Goal: Task Accomplishment & Management: Manage account settings

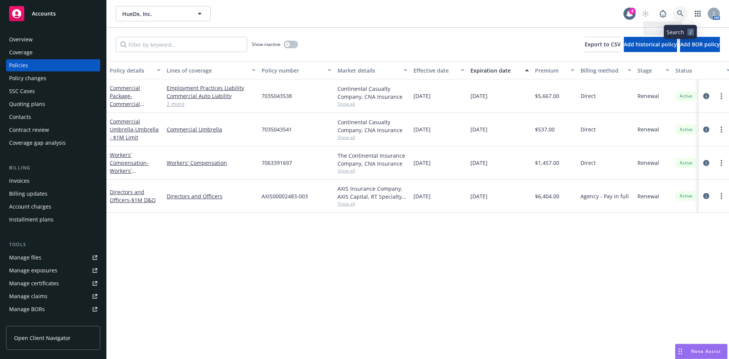
click at [681, 15] on icon at bounding box center [680, 13] width 7 height 7
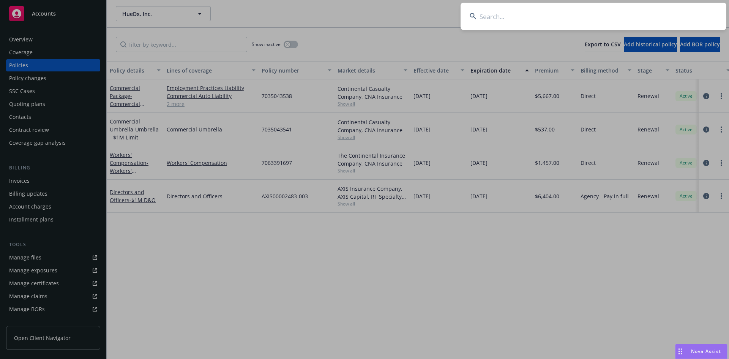
click at [494, 13] on input at bounding box center [594, 16] width 266 height 27
paste input "Roosevelt Resources"
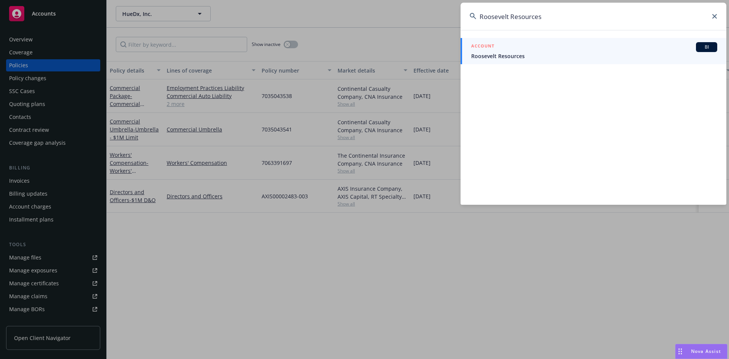
type input "Roosevelt Resources"
click at [509, 57] on span "Roosevelt Resources" at bounding box center [594, 56] width 246 height 8
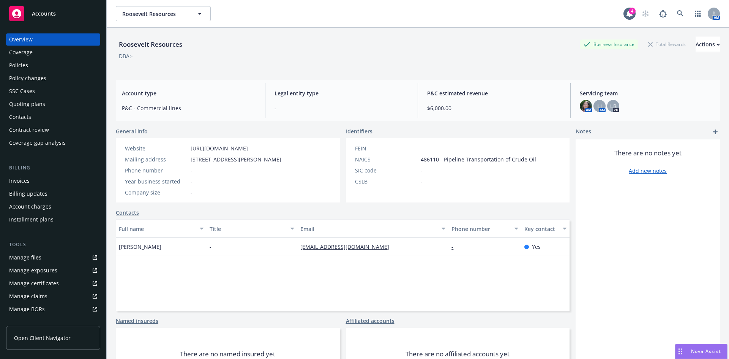
click at [32, 67] on div "Policies" at bounding box center [53, 65] width 88 height 12
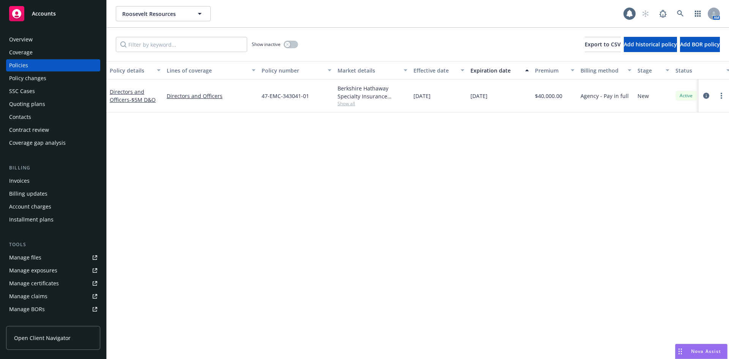
click at [131, 96] on div "Directors and Officers - $5M D&O" at bounding box center [135, 96] width 51 height 16
click at [130, 90] on link "Directors and Officers - $5M D&O" at bounding box center [133, 95] width 46 height 15
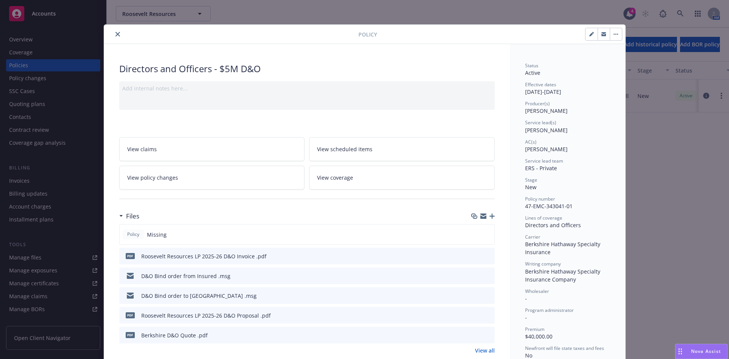
click at [490, 217] on icon "button" at bounding box center [492, 216] width 5 height 5
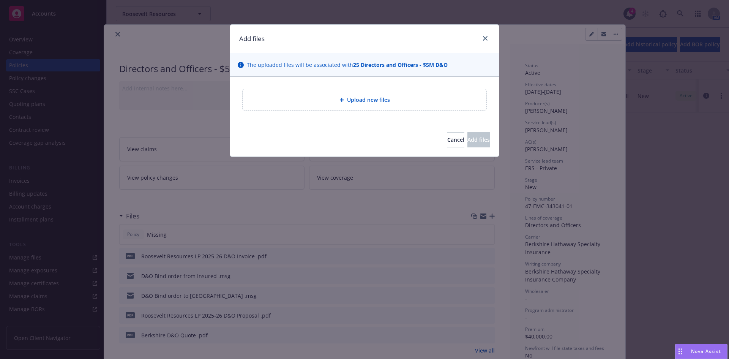
type textarea "x"
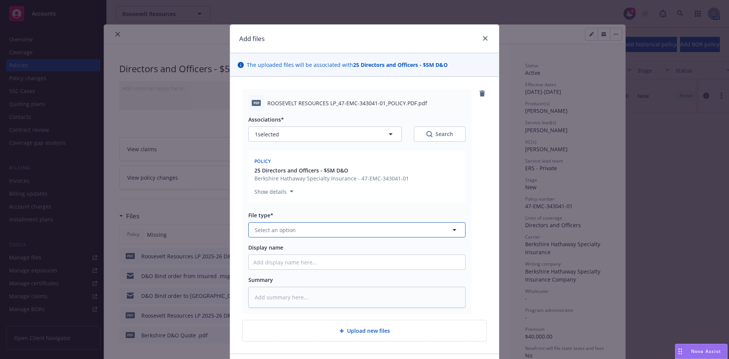
click at [281, 236] on button "Select an option" at bounding box center [356, 229] width 217 height 15
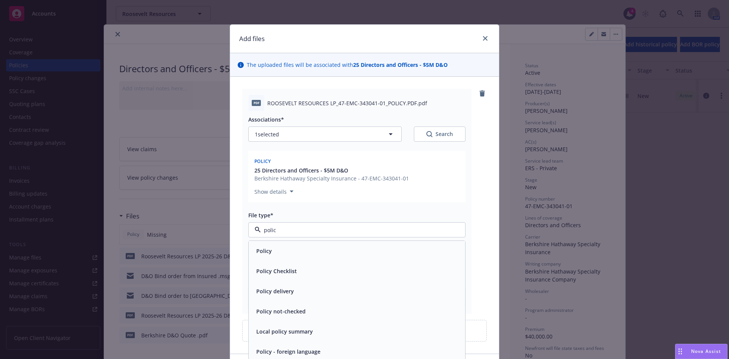
type input "policy"
click at [277, 250] on div "Policy" at bounding box center [356, 250] width 207 height 11
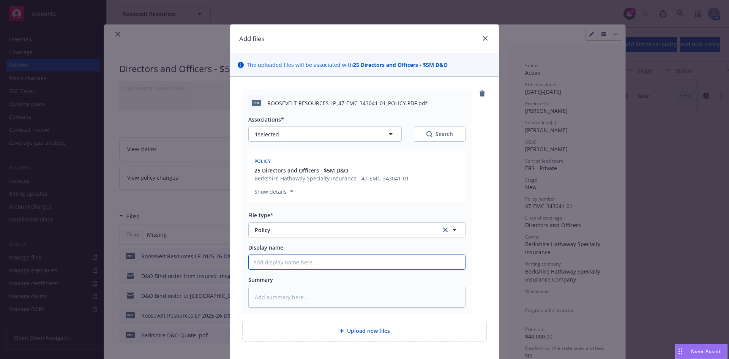
click at [269, 261] on input "Display name" at bounding box center [357, 262] width 217 height 14
click at [277, 263] on input "Display name" at bounding box center [357, 262] width 217 height 14
paste input "Roosevelt Resources LP"
type textarea "x"
type input "Roosevelt Resources LP 2025-26 D&O Invoice"
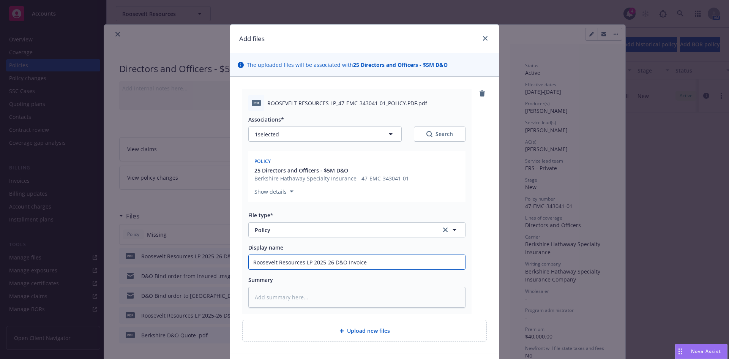
click at [366, 261] on input "Roosevelt Resources LP 2025-26 D&O Invoice" at bounding box center [357, 262] width 217 height 14
type textarea "x"
type input "Roosevelt Resources LP 2025-26 D&O Invoice"
type textarea "x"
type input "Roosevelt Resources LP 2025-26 D&O Invoic"
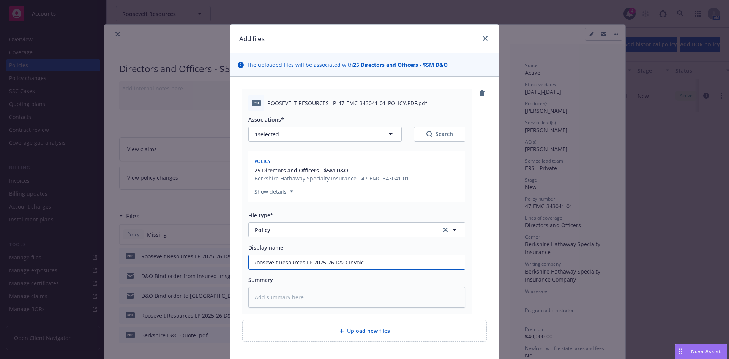
type textarea "x"
type input "Roosevelt Resources LP 2025-26 D&O Invoi"
type textarea "x"
type input "Roosevelt Resources LP 2025-26 D&O Invo"
type textarea "x"
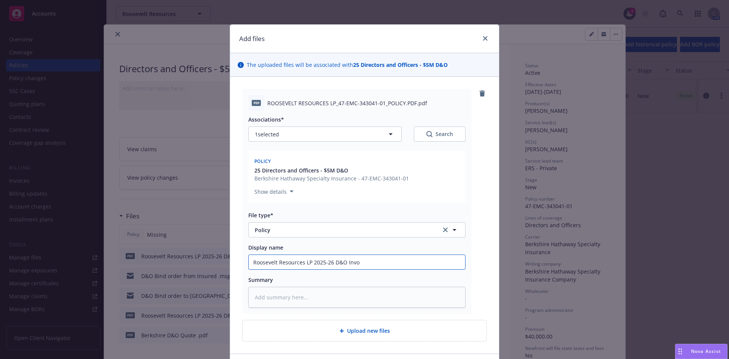
type input "Roosevelt Resources LP 2025-26 D&O Inv"
type textarea "x"
type input "Roosevelt Resources LP 2025-26 D&O In"
type textarea "x"
type input "Roosevelt Resources LP 2025-26 D&O I"
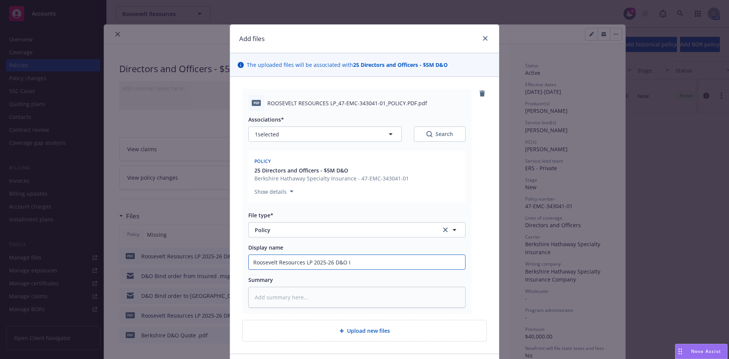
type textarea "x"
type input "Roosevelt Resources LP 2025-26 D&O"
type textarea "x"
type input "Roosevelt Resources LP 2025-26 D&O P"
type textarea "x"
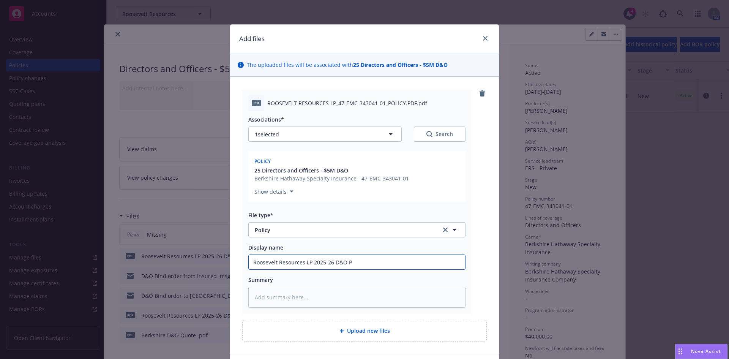
type input "Roosevelt Resources LP 2025-26 D&O Po"
type textarea "x"
type input "Roosevelt Resources LP 2025-26 D&O Pol"
type textarea "x"
type input "Roosevelt Resources LP 2025-26 D&O Polic"
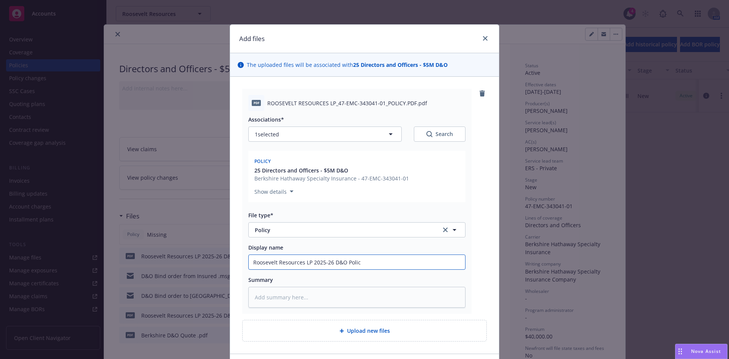
type textarea "x"
type input "Roosevelt Resources LP 2025-26 D&O Policy"
type textarea "x"
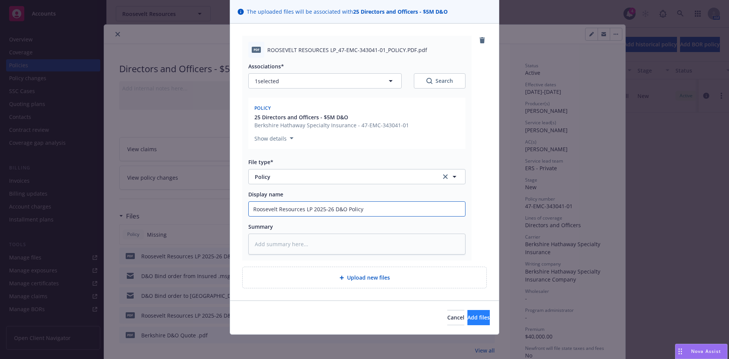
type input "Roosevelt Resources LP 2025-26 D&O Policy"
click at [468, 316] on span "Add files" at bounding box center [479, 317] width 22 height 7
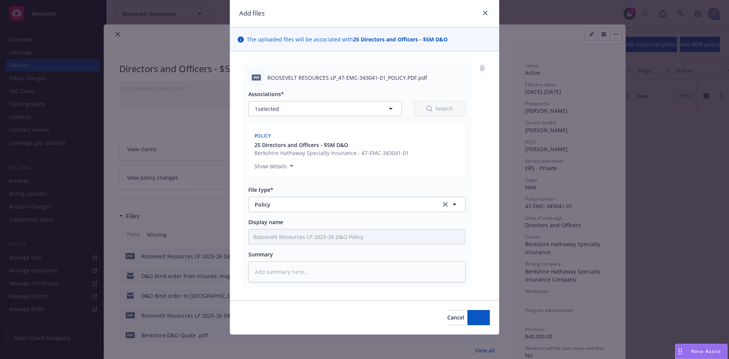
scroll to position [25, 0]
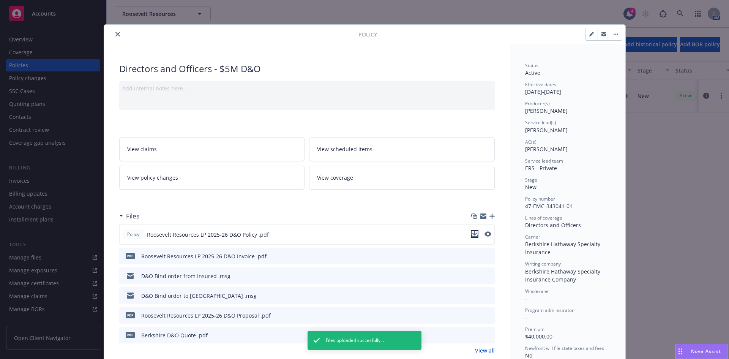
click at [472, 235] on icon "download file" at bounding box center [475, 234] width 6 height 6
click at [113, 30] on button "close" at bounding box center [117, 34] width 9 height 9
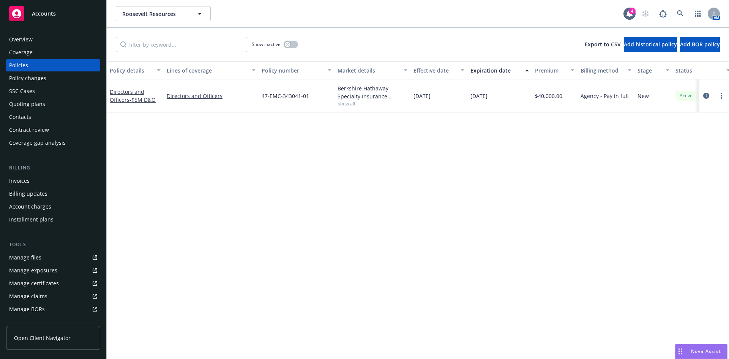
click at [612, 221] on div "Policy details Lines of coverage Policy number Market details Effective date Ex…" at bounding box center [418, 210] width 623 height 298
click at [127, 93] on link "Directors and Officers - $5M D&O" at bounding box center [133, 95] width 46 height 15
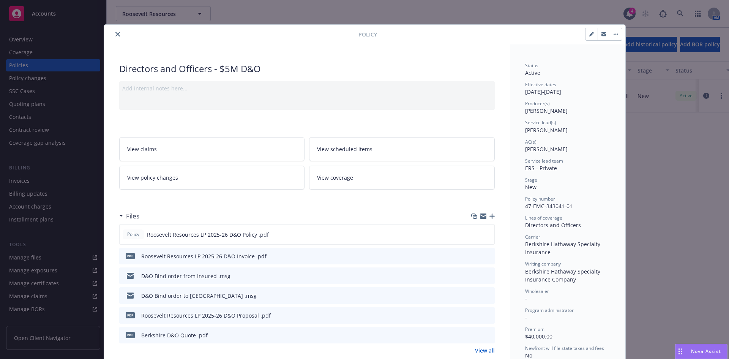
click at [490, 215] on icon "button" at bounding box center [492, 216] width 5 height 5
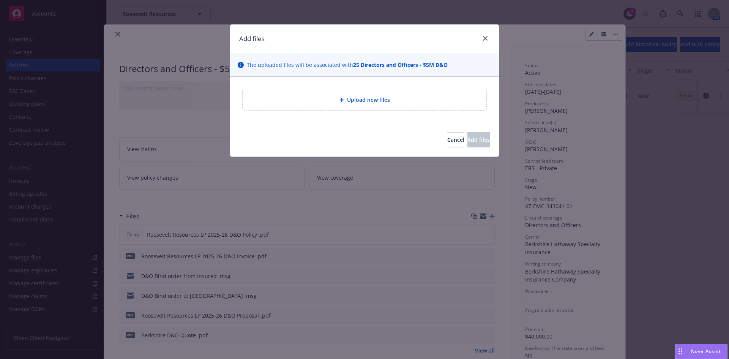
type textarea "x"
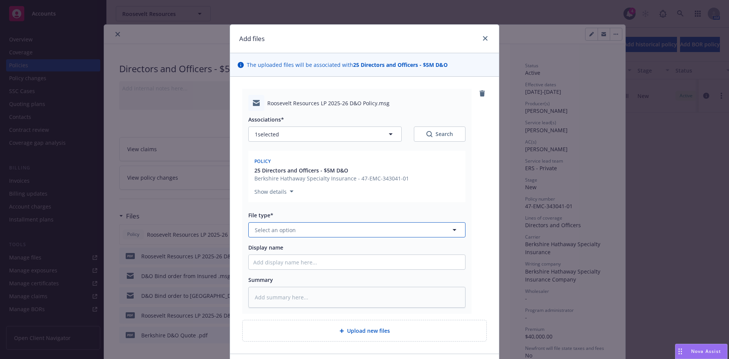
click at [274, 231] on span "Select an option" at bounding box center [275, 230] width 41 height 8
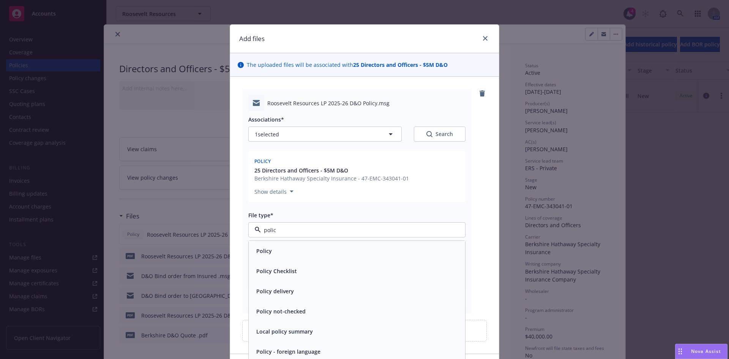
type input "policy"
click at [286, 297] on div "Policy delivery" at bounding box center [357, 291] width 217 height 20
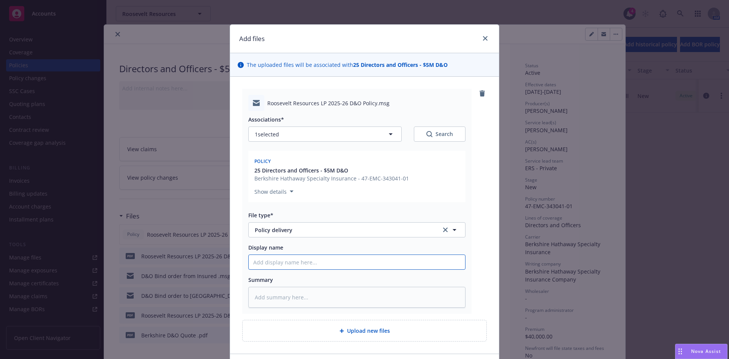
click at [278, 263] on input "Display name" at bounding box center [357, 262] width 217 height 14
type textarea "x"
type input "2"
type textarea "x"
type input "25"
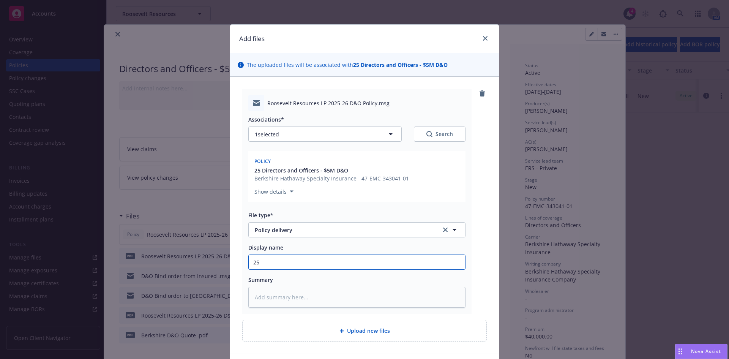
type textarea "x"
type input "25-"
type textarea "x"
type input "25-2"
type textarea "x"
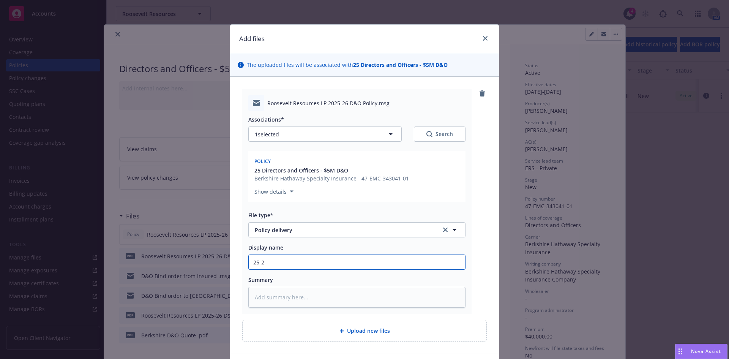
type input "25-26"
type textarea "x"
type input "25-26"
type textarea "x"
type input "25-26 D"
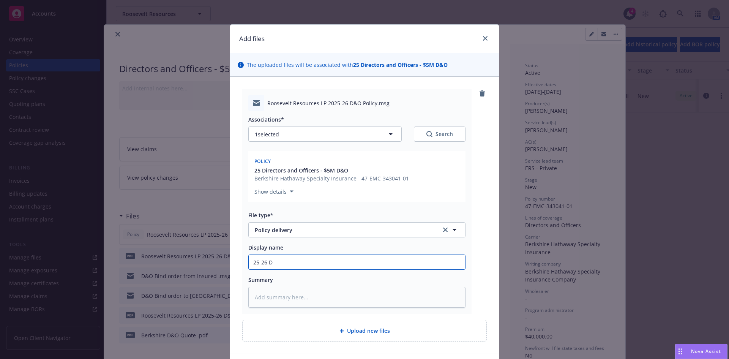
type textarea "x"
type input "25-26 D&"
type textarea "x"
type input "25-26 D&O"
type textarea "x"
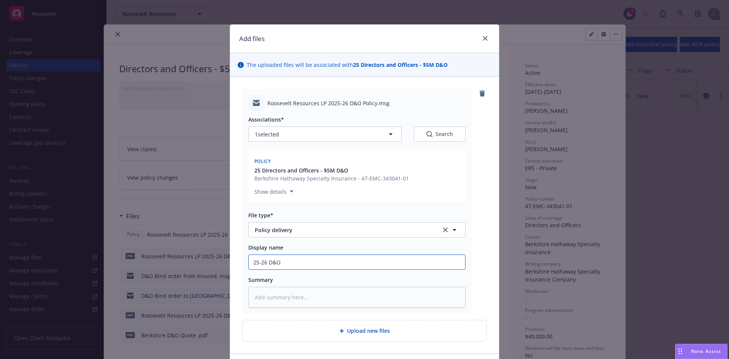
type input "25-26 D&O Policy Delivery"
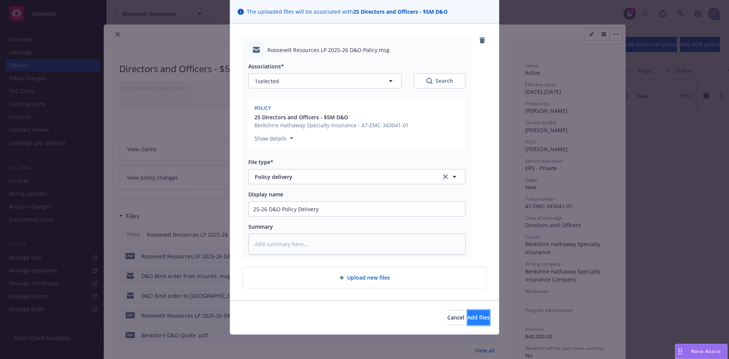
click at [468, 314] on span "Add files" at bounding box center [479, 317] width 22 height 7
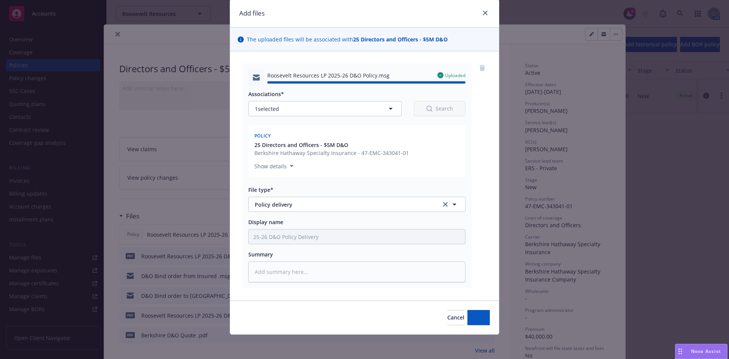
type textarea "x"
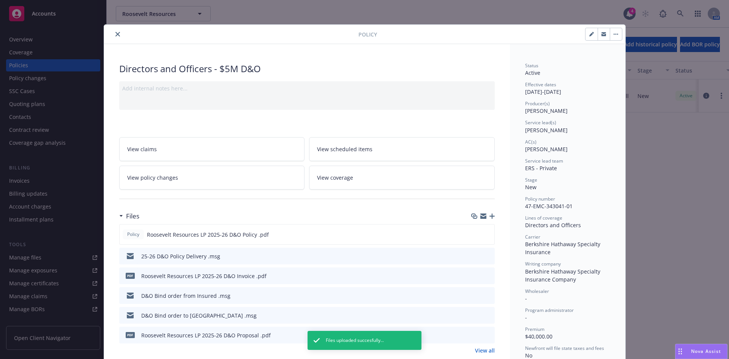
click at [115, 34] on icon "close" at bounding box center [117, 34] width 5 height 5
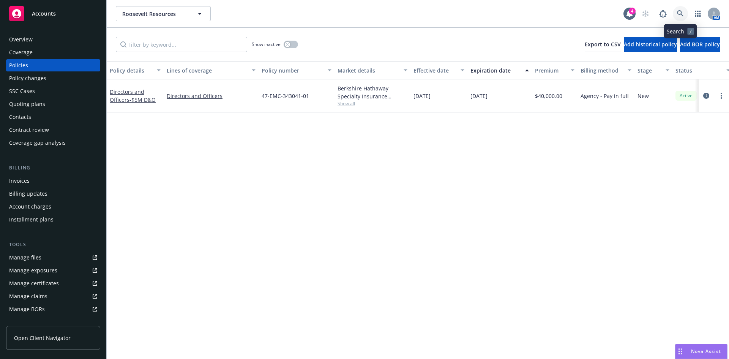
click at [675, 14] on link at bounding box center [680, 13] width 15 height 15
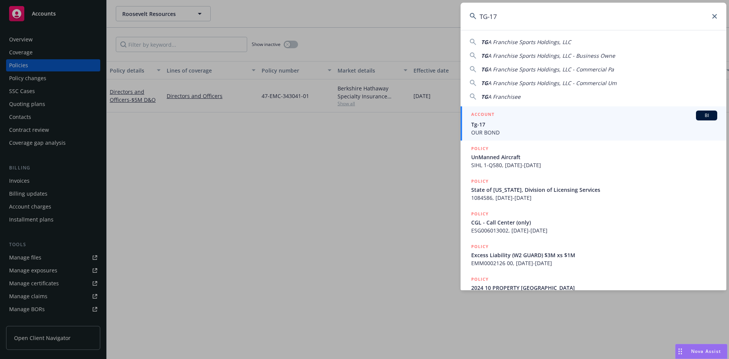
type input "TG-17"
click at [494, 130] on span "OUR BOND" at bounding box center [594, 132] width 246 height 8
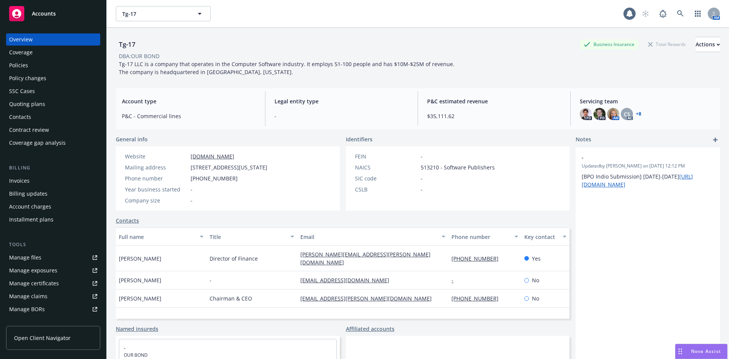
click at [21, 64] on div "Policies" at bounding box center [18, 65] width 19 height 12
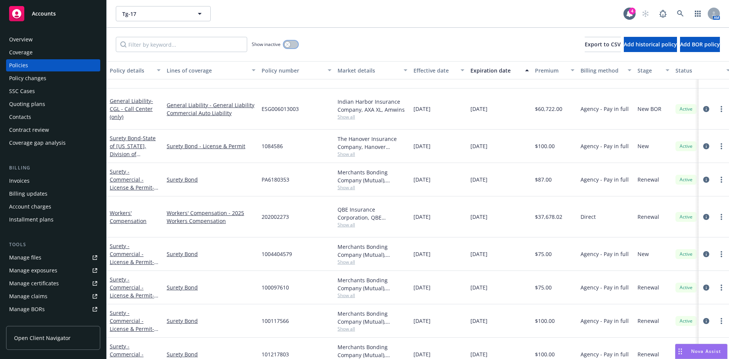
click at [287, 43] on icon "button" at bounding box center [287, 44] width 3 height 3
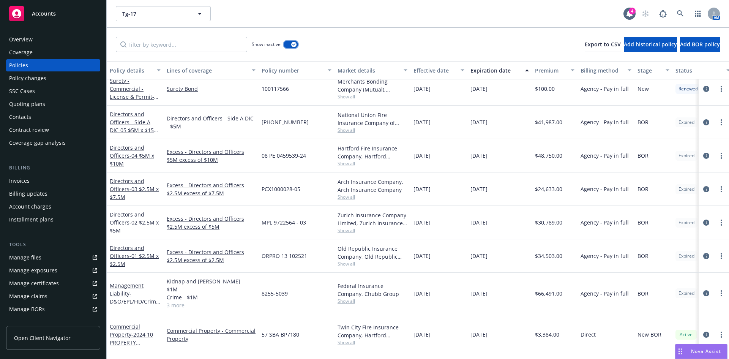
scroll to position [392, 0]
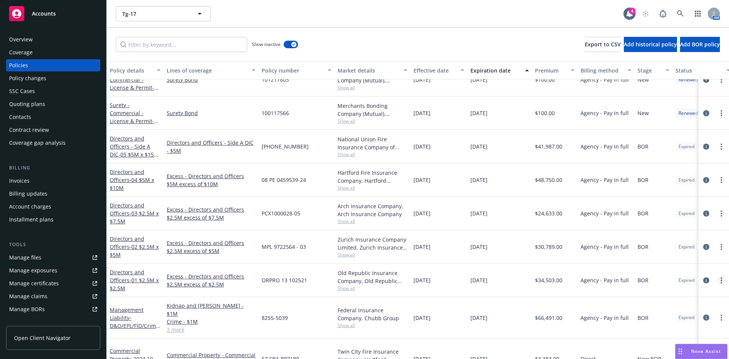
click at [721, 277] on icon "more" at bounding box center [722, 280] width 2 height 6
click at [671, 172] on link "Renew with incumbent" at bounding box center [681, 171] width 89 height 15
select select "12"
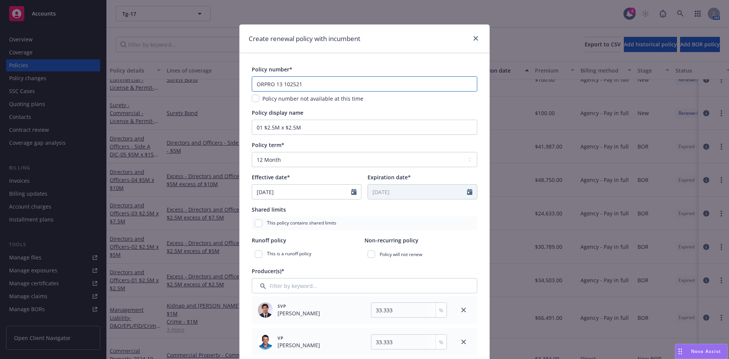
click at [269, 84] on input "ORPRO 13 102521" at bounding box center [365, 83] width 226 height 15
paste input "ORPRO 23 10000597"
type input "ORPRO 23 10000597"
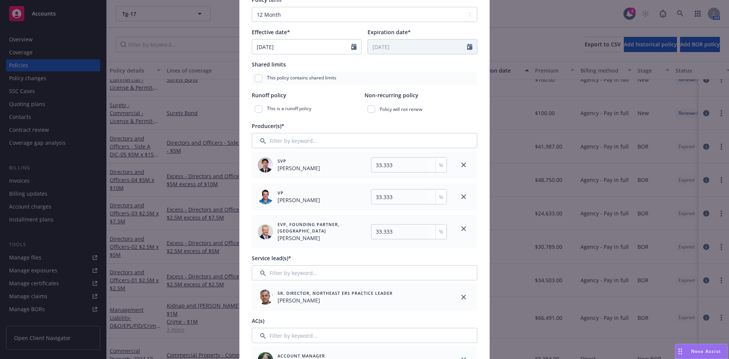
scroll to position [147, 0]
click at [389, 164] on input "33.333" at bounding box center [409, 163] width 76 height 15
click at [399, 233] on input "33.333" at bounding box center [409, 230] width 76 height 15
type input "33.334"
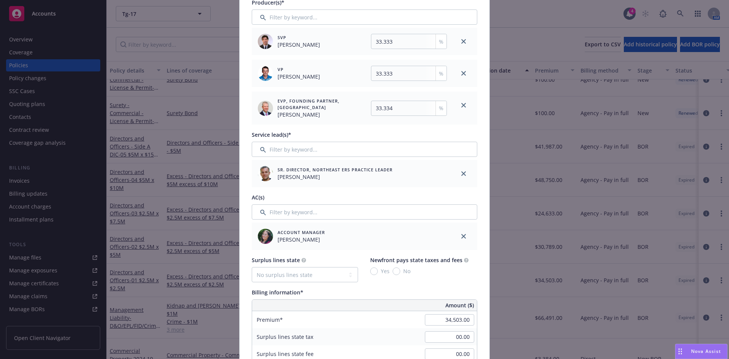
click at [461, 171] on link "close" at bounding box center [463, 173] width 9 height 9
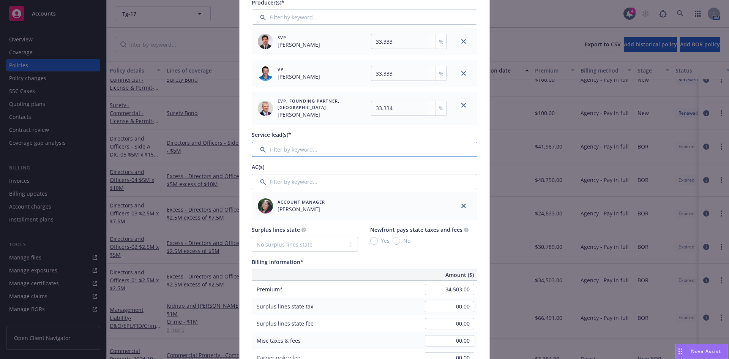
click at [311, 148] on input "Filter by keyword..." at bounding box center [365, 149] width 226 height 15
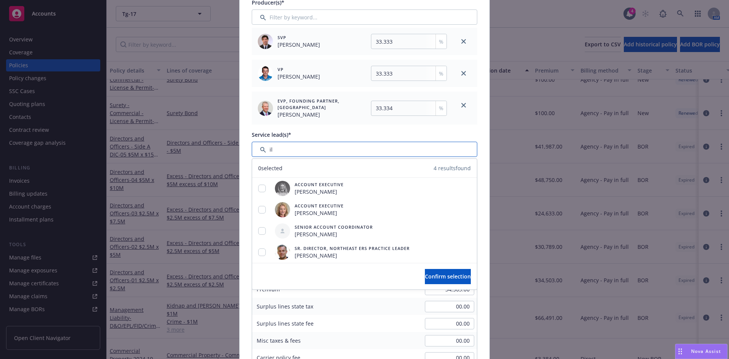
type input "i"
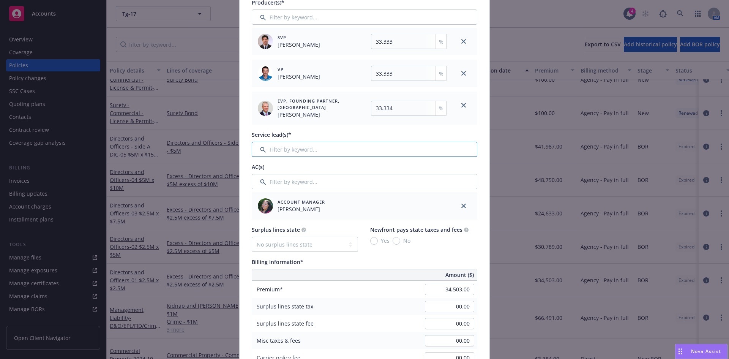
type input "l"
type input "o"
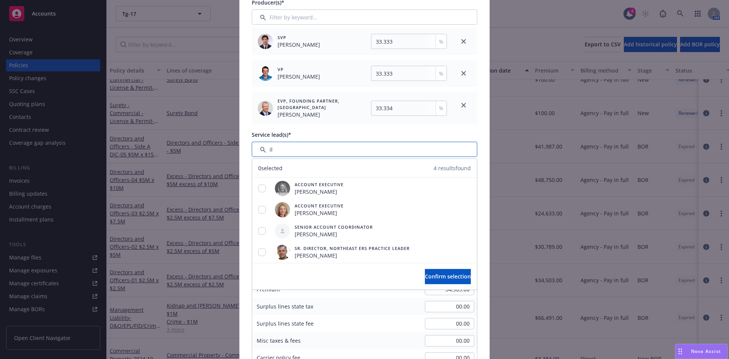
type input "i"
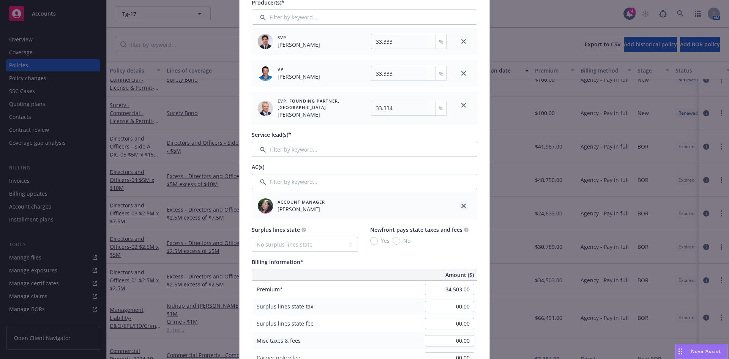
click at [462, 206] on icon "close" at bounding box center [464, 206] width 5 height 5
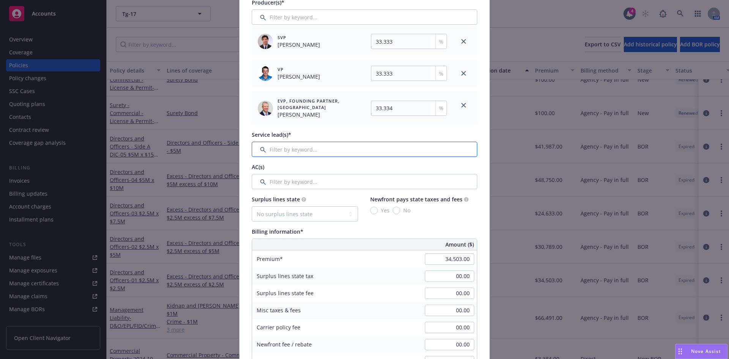
click at [295, 147] on input "Filter by keyword..." at bounding box center [365, 149] width 226 height 15
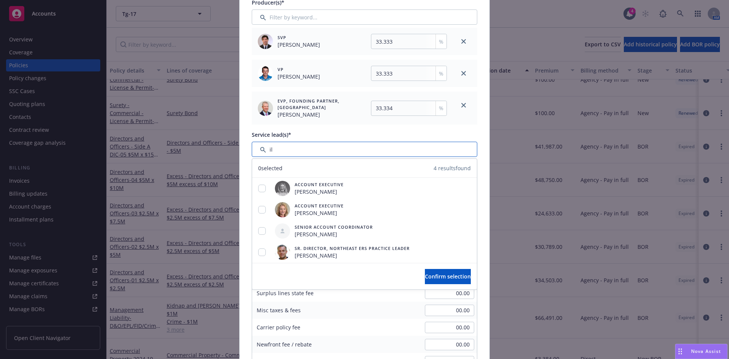
type input "i"
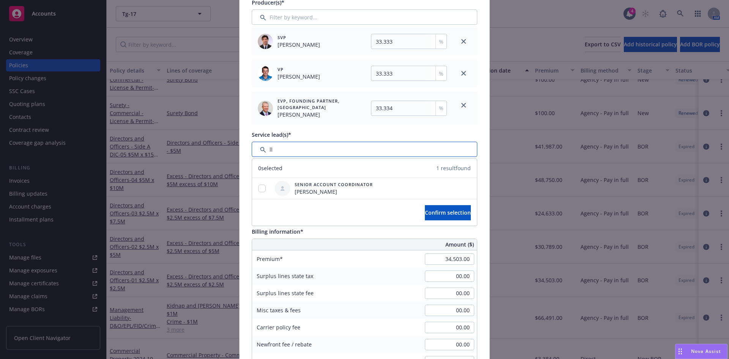
type input "l"
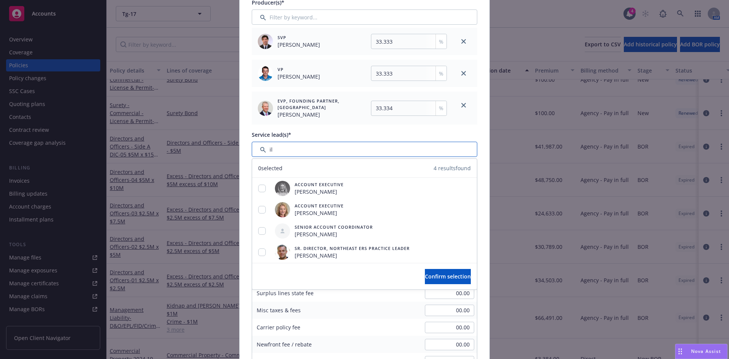
type input "i"
type input "s"
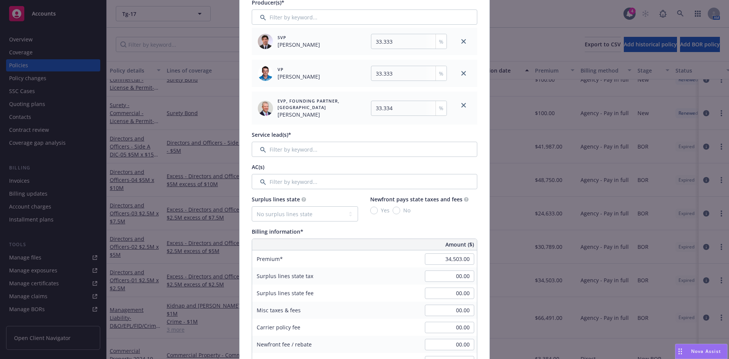
click at [376, 141] on div "Service lead(s)*" at bounding box center [365, 144] width 226 height 26
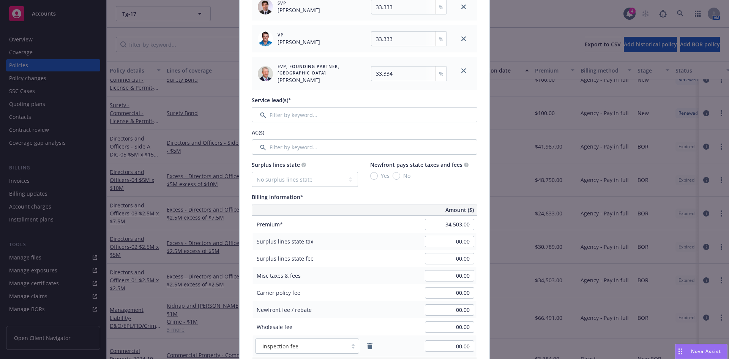
scroll to position [302, 0]
click at [282, 115] on input "Filter by keyword..." at bounding box center [365, 115] width 226 height 15
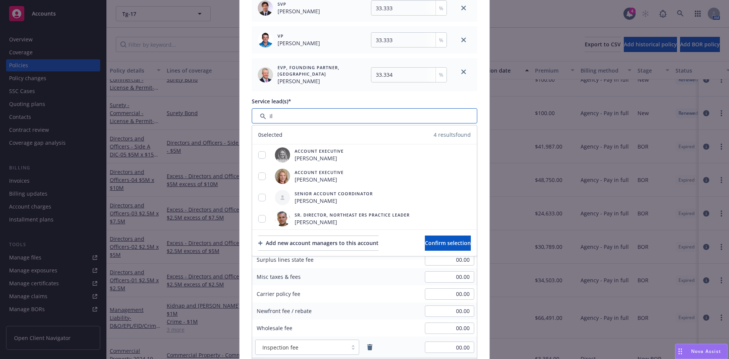
type input "i"
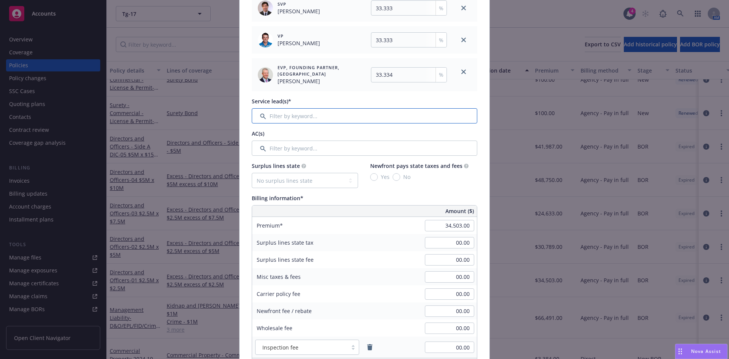
click at [276, 115] on input "Filter by keyword..." at bounding box center [365, 115] width 226 height 15
paste input "Ilana Shackelford"
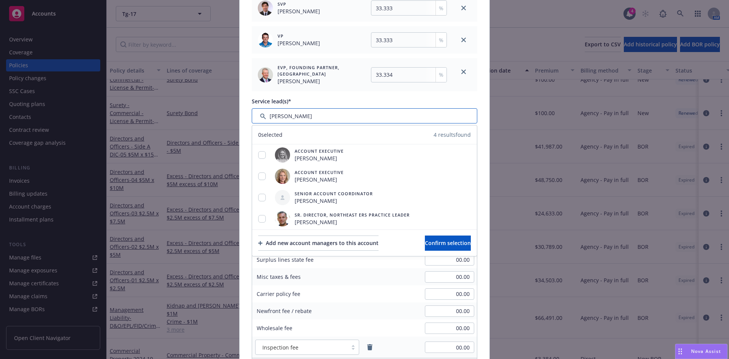
click at [266, 115] on input "Filter by keyword..." at bounding box center [365, 115] width 226 height 15
click at [336, 119] on input "Filter by keyword..." at bounding box center [365, 115] width 226 height 15
type input "Ilana Shackelford"
click at [446, 244] on span "Confirm selection" at bounding box center [448, 242] width 46 height 7
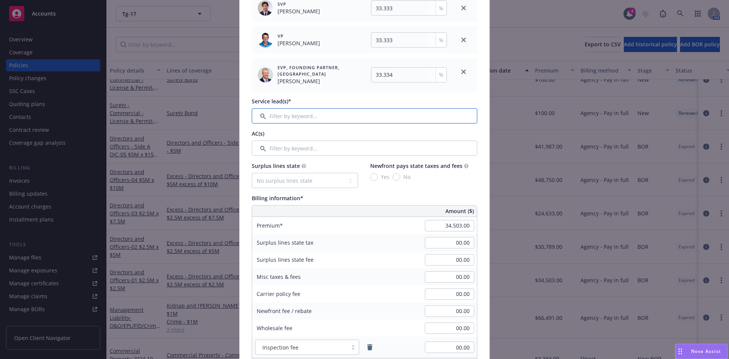
click at [279, 110] on input "Filter by keyword..." at bounding box center [365, 115] width 226 height 15
click at [293, 116] on input "Filter by keyword..." at bounding box center [365, 115] width 226 height 15
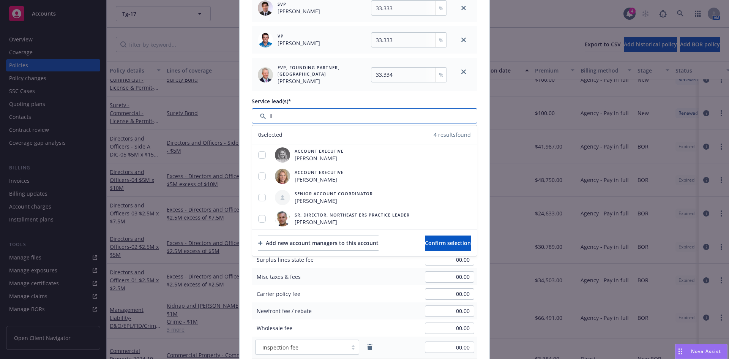
type input "i"
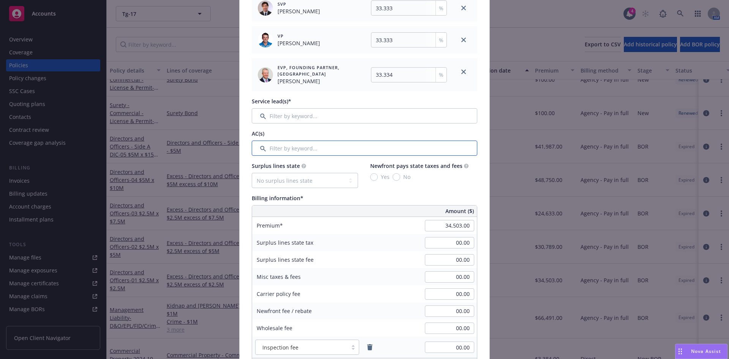
click at [287, 149] on input "Filter by keyword..." at bounding box center [365, 148] width 226 height 15
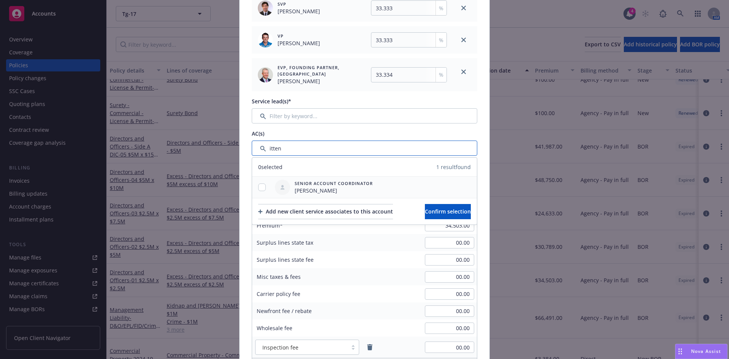
type input "itten"
click at [258, 190] on input "checkbox" at bounding box center [262, 188] width 8 height 8
checkbox input "true"
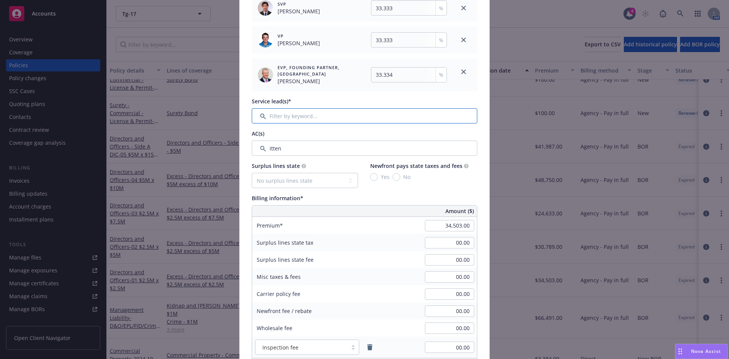
click at [304, 116] on input "Filter by keyword..." at bounding box center [365, 115] width 226 height 15
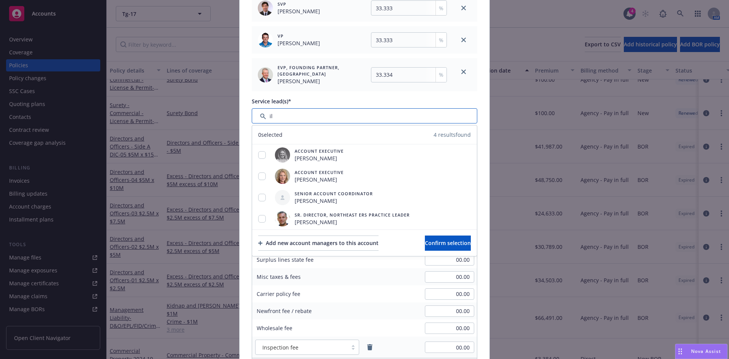
type input "i"
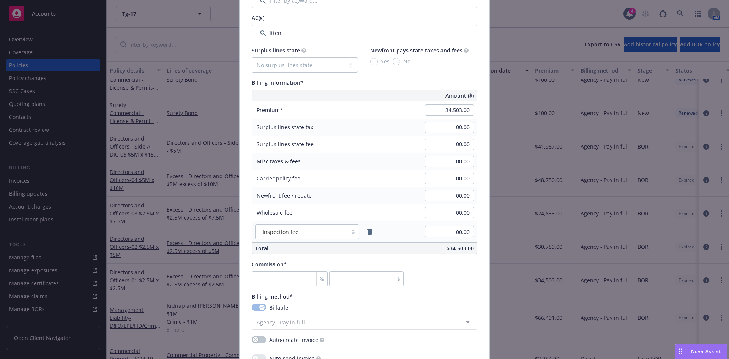
scroll to position [420, 0]
click at [458, 104] on input "34,503.00" at bounding box center [449, 107] width 49 height 11
type input "34,821.00"
click at [452, 196] on input "00.00" at bounding box center [449, 192] width 49 height 11
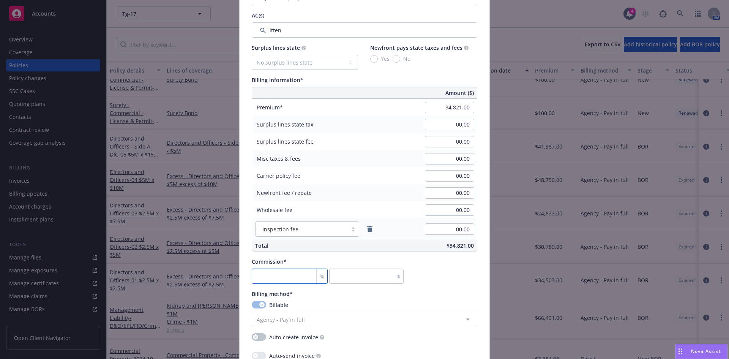
click at [269, 275] on input "number" at bounding box center [290, 276] width 76 height 15
type input "1"
type input "348.21"
type input "15"
type input "5223.15"
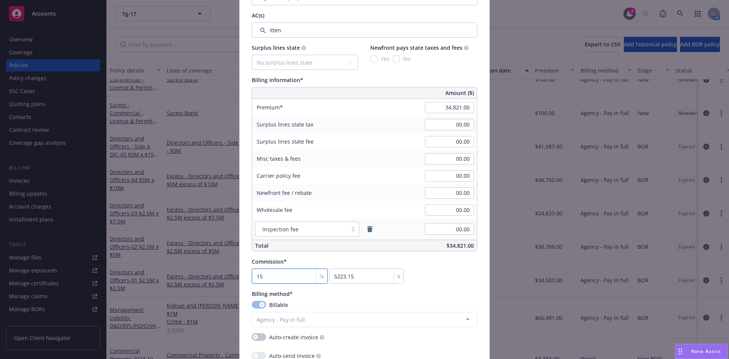
type input "15"
click at [454, 175] on input "00.00" at bounding box center [449, 175] width 49 height 11
drag, startPoint x: 723, startPoint y: 173, endPoint x: 729, endPoint y: 242, distance: 69.0
click at [729, 242] on div "Create renewal policy with incumbent Policy number* ORPRO 23 10000597 Policy nu…" at bounding box center [364, 179] width 729 height 359
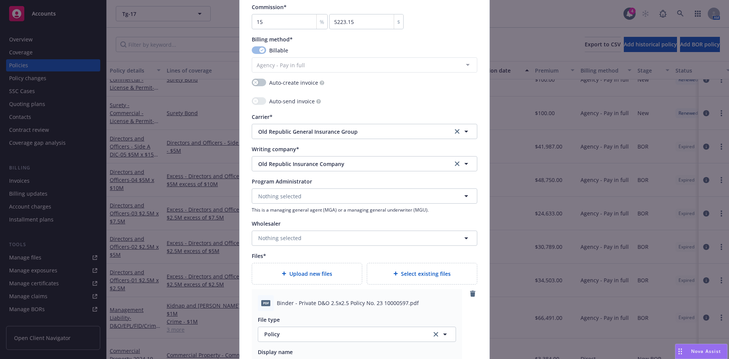
scroll to position [893, 0]
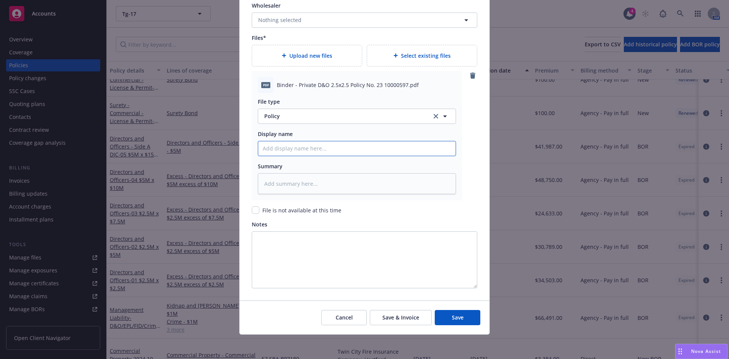
click at [277, 151] on input "Policy display name" at bounding box center [357, 148] width 198 height 14
paste input "Ilana Shackelford"
type textarea "x"
type input "Ilana Shackelford"
click at [274, 152] on input "Ilana Shackelford" at bounding box center [357, 148] width 198 height 14
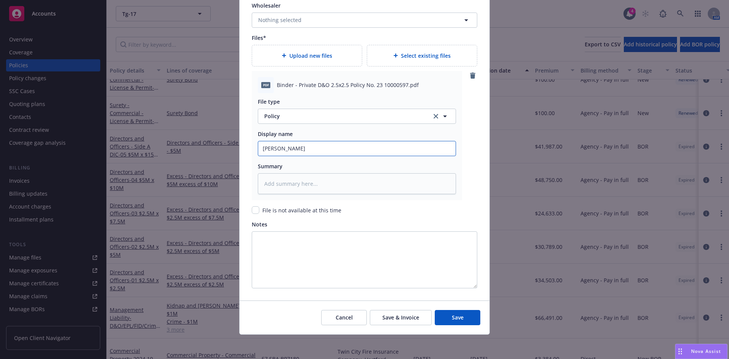
click at [274, 152] on input "Ilana Shackelford" at bounding box center [357, 148] width 198 height 14
type textarea "x"
paste input "TG-17, Inc"
type textarea "x"
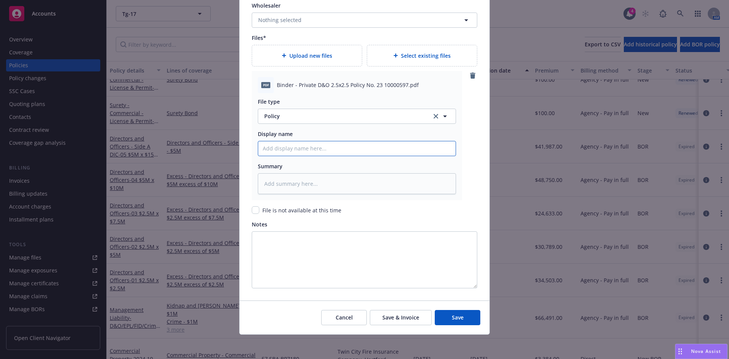
type input "TG-17, Inc"
type textarea "x"
type input "TG-17, Inc"
type textarea "x"
type input "TG-17, Inc 2"
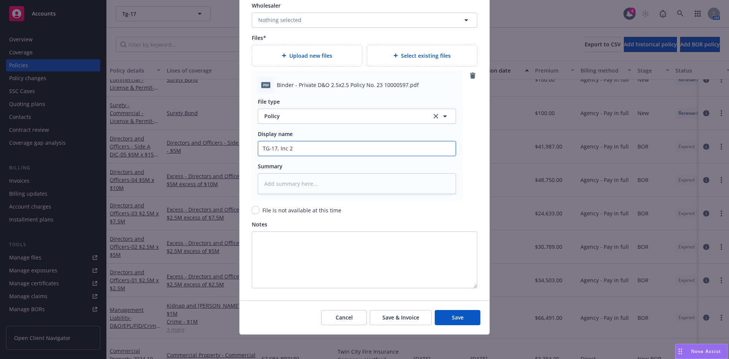
type textarea "x"
type input "TG-17, Inc 20"
type textarea "x"
type input "TG-17, Inc 202"
type textarea "x"
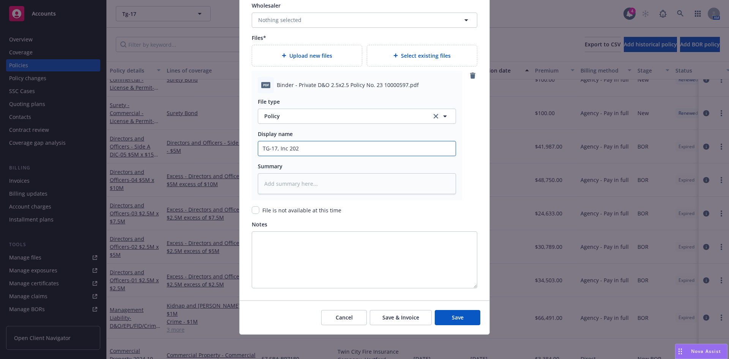
type input "TG-17, Inc 2025"
type textarea "x"
type input "TG-17, Inc 2025-"
type textarea "x"
type input "TG-17, Inc 2025-2"
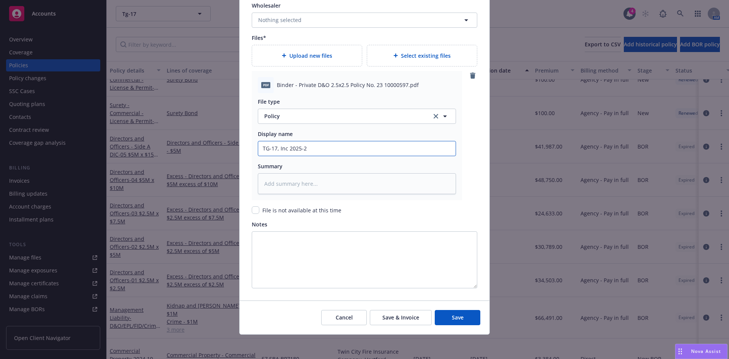
type textarea "x"
type input "TG-17, Inc 2025-26"
type textarea "x"
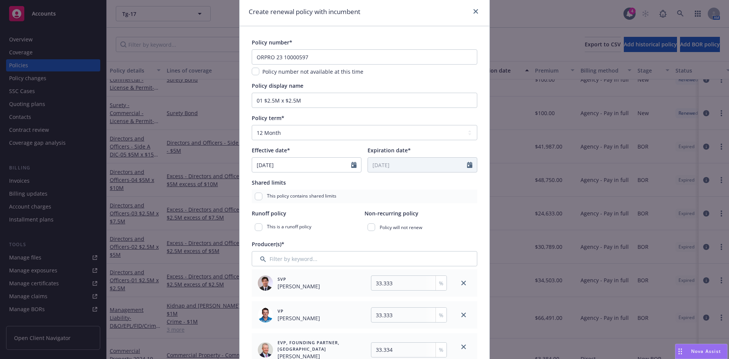
scroll to position [0, 0]
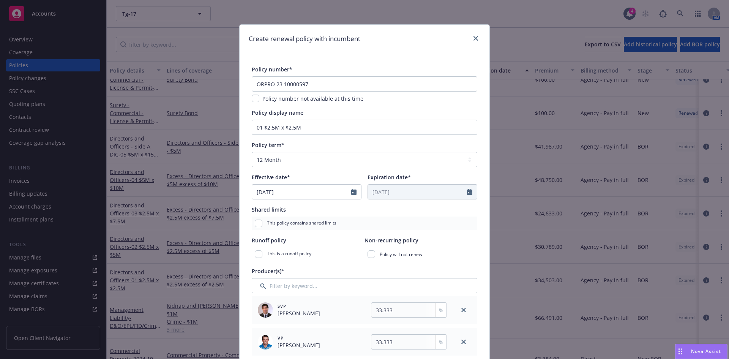
type input "TG-17, Inc 2025-26"
drag, startPoint x: 297, startPoint y: 128, endPoint x: 250, endPoint y: 128, distance: 47.5
click at [252, 128] on input "01 $2.5M x $2.5M" at bounding box center [365, 127] width 226 height 15
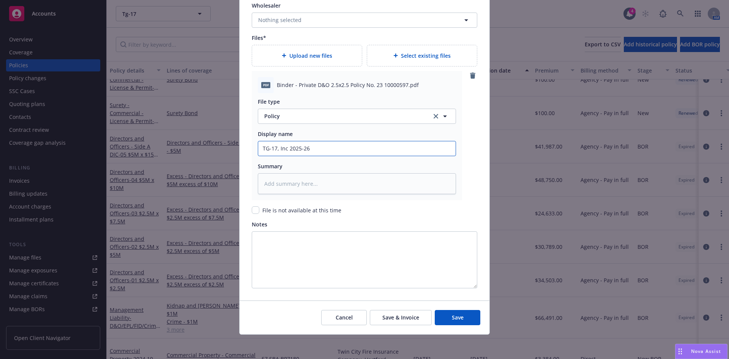
click at [320, 147] on input "TG-17, Inc 2025-26" at bounding box center [357, 148] width 198 height 14
paste input "01 $2.5M x $2.5M"
type textarea "x"
type input "TG-17, Inc 2025-26 01 $2.5M x $2.5M"
type textarea "x"
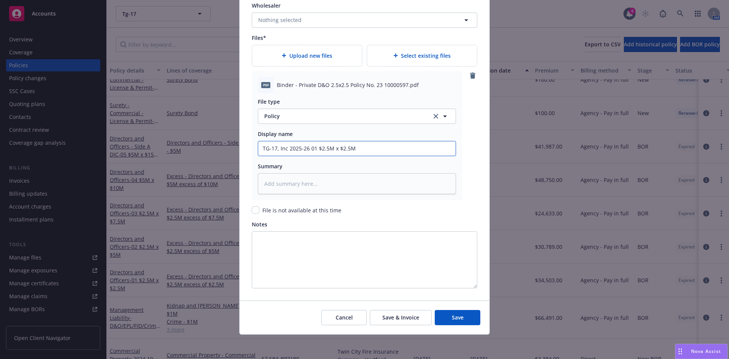
type input "TG-17, Inc 2025-26 01 $2.5M x $2.5M"
type textarea "x"
type input "TG-17, Inc 2025-26 01 $2.5M x $2.5M P"
type textarea "x"
type input "TG-17, Inc 2025-26 01 $2.5M x $2.5M Po"
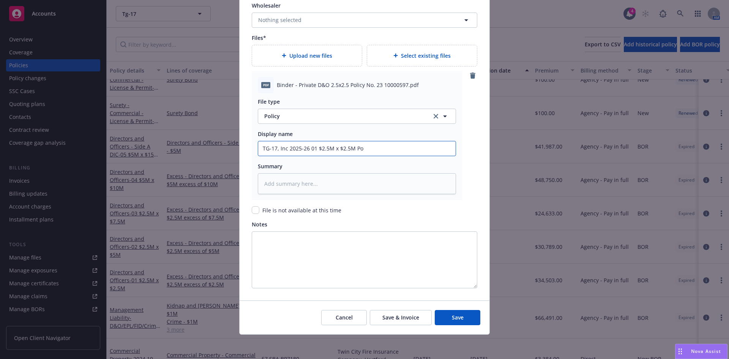
type textarea "x"
type input "TG-17, Inc 2025-26 01 $2.5M x $2.5M Poli"
type textarea "x"
type input "TG-17, Inc 2025-26 01 $2.5M x $2.5M Polio"
type textarea "x"
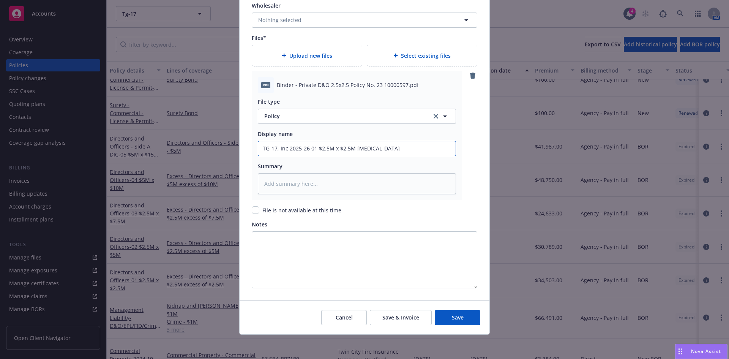
type input "TG-17, Inc 2025-26 01 $2.5M x $2.5M Polioc"
type textarea "x"
type input "TG-17, Inc 2025-26 01 $2.5M x $2.5M Poliocy"
type textarea "x"
type input "TG-17, Inc 2025-26 01 $2.5M x $2.5M Poliocy"
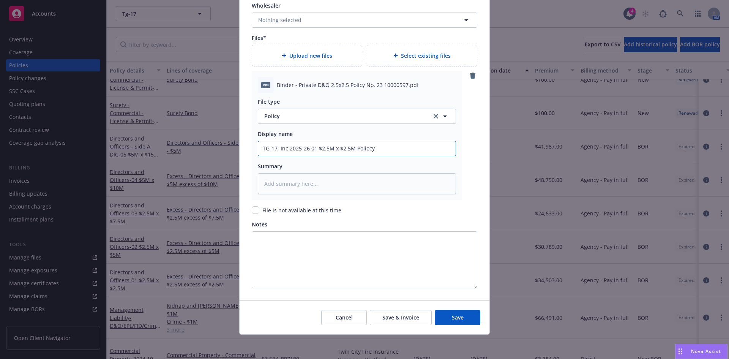
type textarea "x"
type input "TG-17, Inc 2025-26 01 $2.5M x $2.5M Polioc"
type textarea "x"
type input "TG-17, Inc 2025-26 01 $2.5M x $2.5M Polio"
type textarea "x"
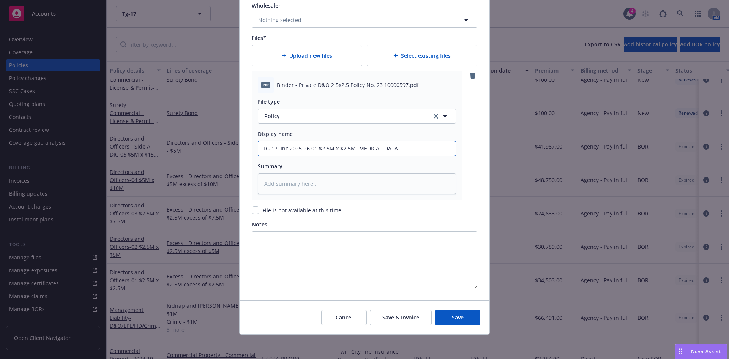
type input "TG-17, Inc 2025-26 01 $2.5M x $2.5M Poli"
type textarea "x"
type input "TG-17, Inc 2025-26 01 $2.5M x $2.5M Pol"
type textarea "x"
type input "TG-17, Inc 2025-26 01 $2.5M x $2.5M Poli"
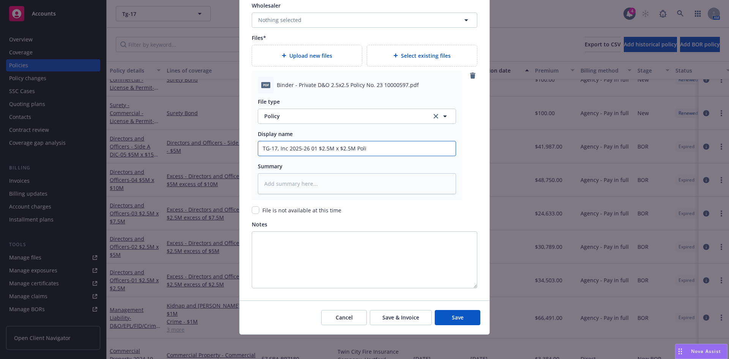
type textarea "x"
type input "TG-17, Inc 2025-26 01 $2.5M x $2.5M Polic"
type textarea "x"
type input "TG-17, Inc 2025-26 01 $2.5M x $2.5M Policy"
type textarea "x"
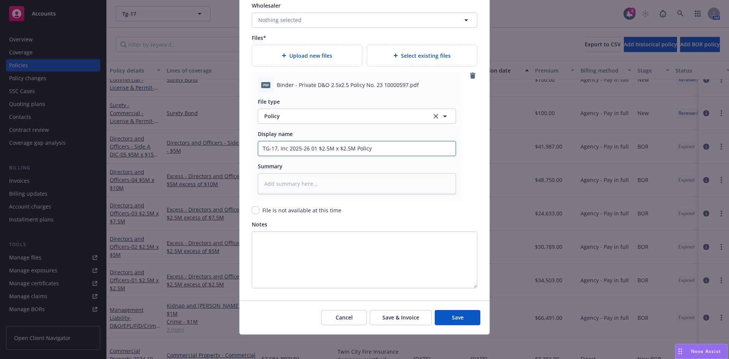
type input "TG-17, Inc 2025-26 01 $2.5M x $2.5M Policy"
type textarea "x"
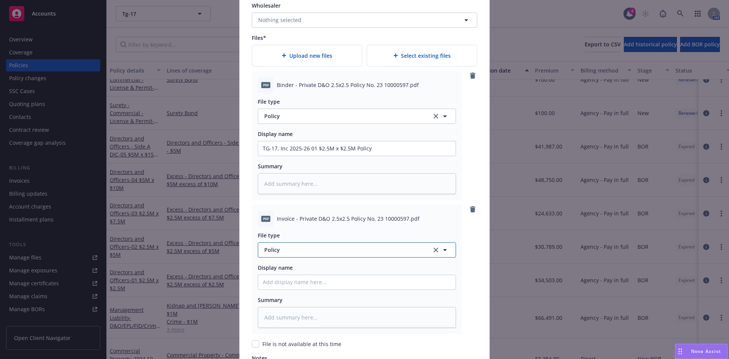
click at [283, 252] on span "Policy" at bounding box center [343, 250] width 159 height 8
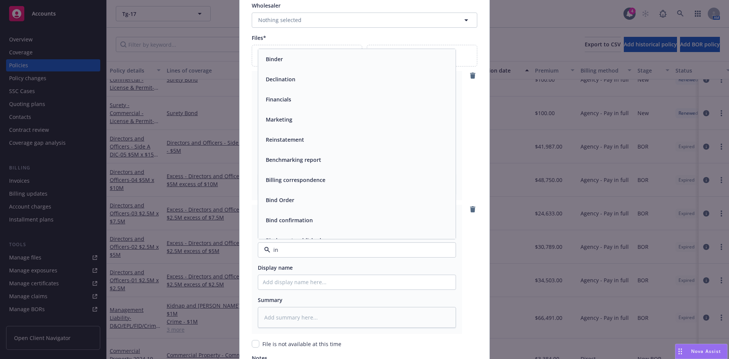
type input "inv"
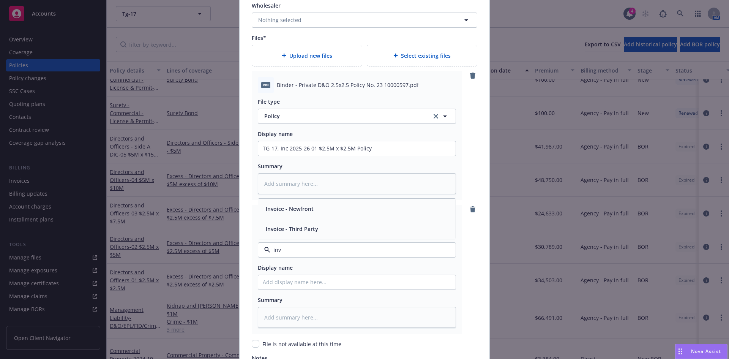
click at [288, 233] on span "Invoice - Third Party" at bounding box center [292, 229] width 52 height 8
click at [285, 156] on input "Policy display name" at bounding box center [357, 148] width 198 height 14
type textarea "x"
type input "O"
type textarea "x"
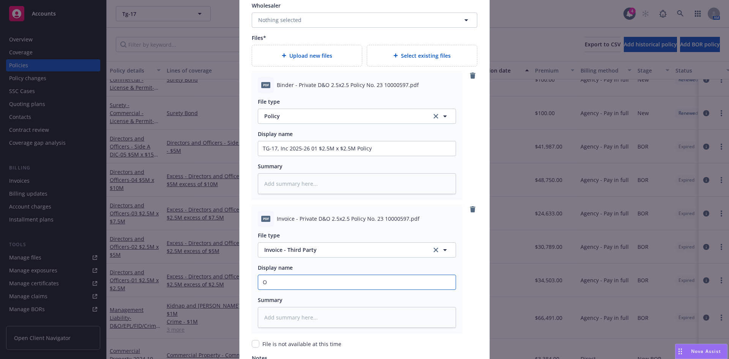
type input "OR"
type textarea "x"
type input "OR"
type textarea "x"
type input "OR 2"
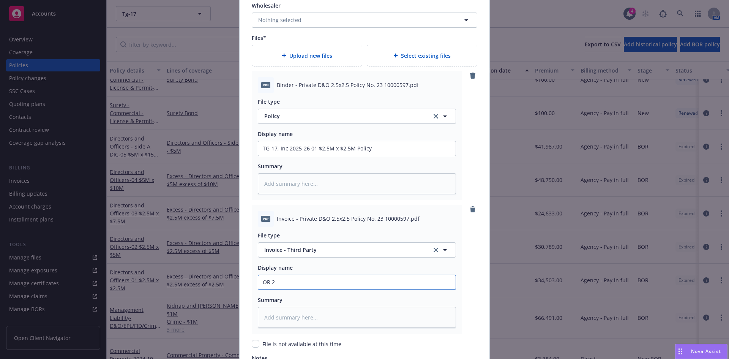
type textarea "x"
type input "OR 25"
type textarea "x"
type input "OR 25-"
type textarea "x"
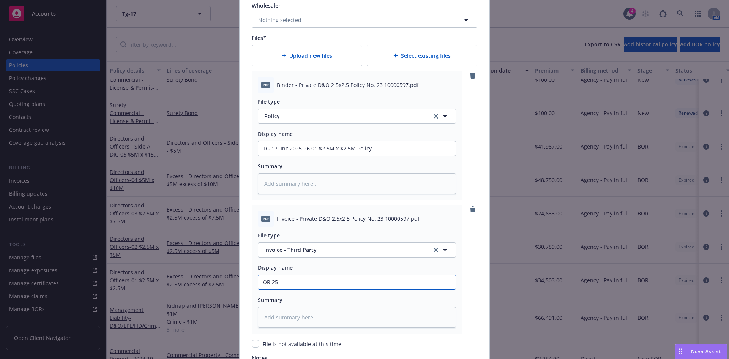
type input "OR 25-2"
type textarea "x"
type input "OR 25-26"
type textarea "x"
type input "OR 25-26"
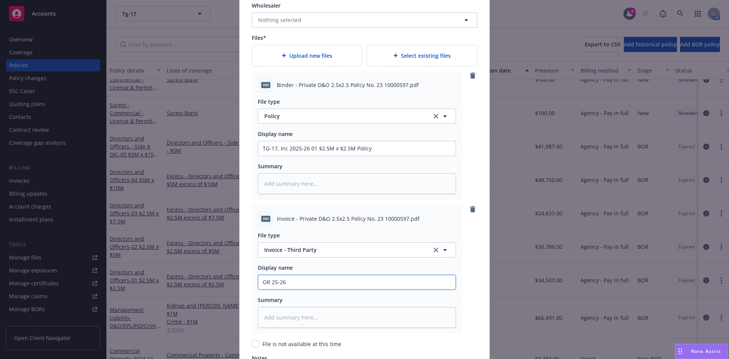
type textarea "x"
type input "OR 25-26 X"
type textarea "x"
type input "OR 25-26 XS"
type textarea "x"
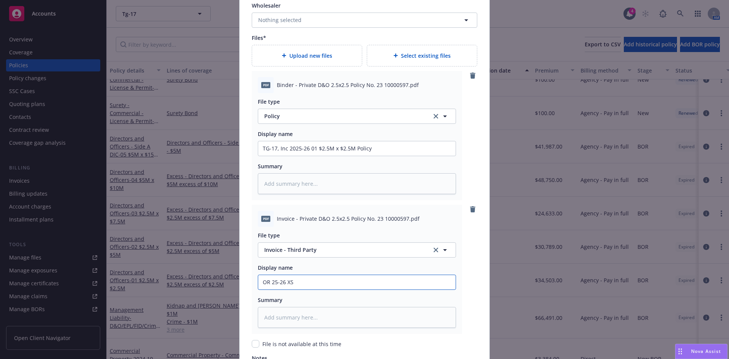
type input "OR 25-26 XS"
type textarea "x"
type input "OR 25-26 XS I"
type textarea "x"
type input "OR 25-26 XS In"
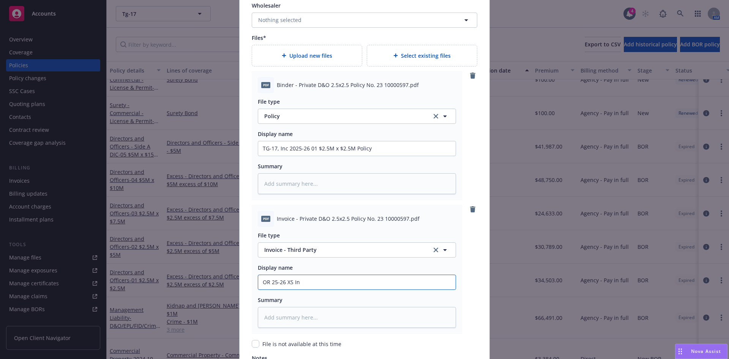
type textarea "x"
type input "OR 25-26 XS Inv"
type textarea "x"
type input "OR 25-26 XS Invo"
type textarea "x"
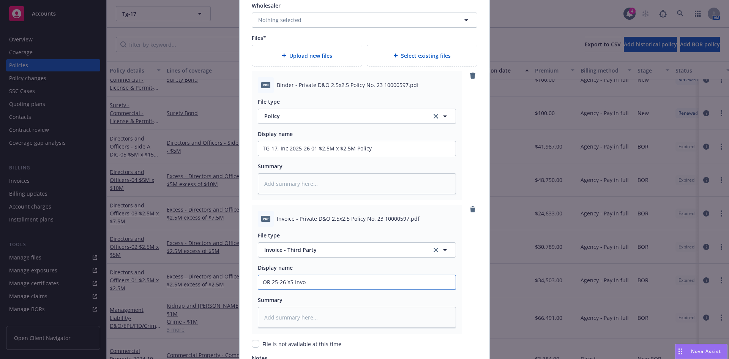
type input "OR 25-26 XS Invoc"
type textarea "x"
type input "OR 25-26 XS Invoci"
type textarea "x"
type input "OR 25-26 XS Invocie"
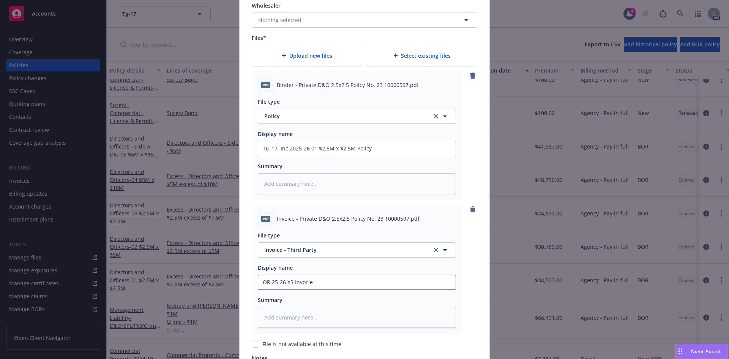
type textarea "x"
type input "OR 25-26 XS Invocie"
type textarea "x"
type input "OR 25-26 XS Invocie"
type textarea "x"
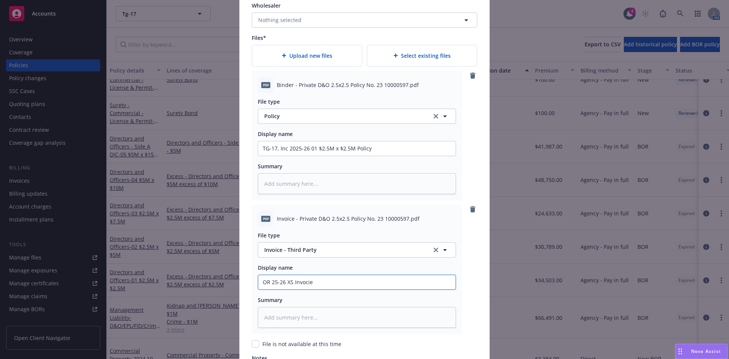
type input "OR 25-26 XS Invoci"
type textarea "x"
type input "OR 25-26 XS Invoc"
type textarea "x"
type input "OR 25-26 XS Invo"
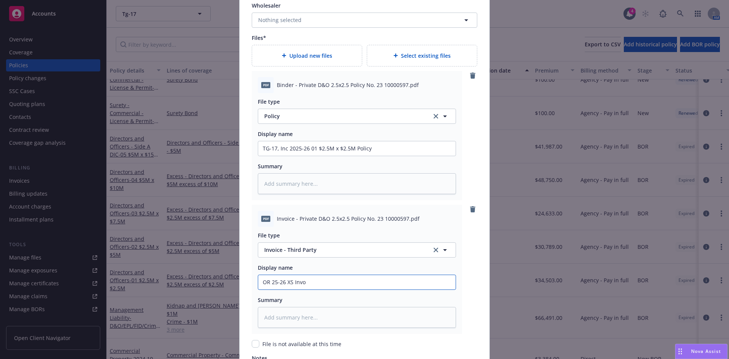
type textarea "x"
type input "OR 25-26 XS Invoi"
type textarea "x"
type input "OR 25-26 XS Invoic"
type textarea "x"
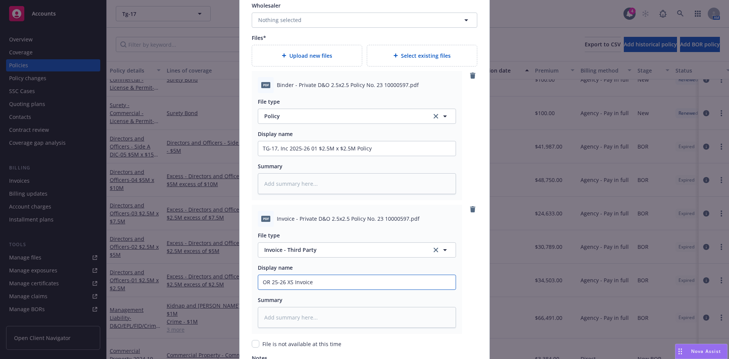
type input "OR 25-26 XS Invoice"
type textarea "x"
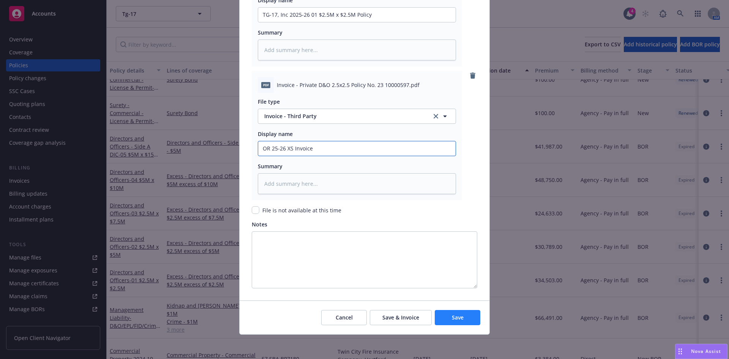
type input "OR 25-26 XS Invoice"
click at [464, 317] on button "Save" at bounding box center [458, 317] width 46 height 15
type textarea "x"
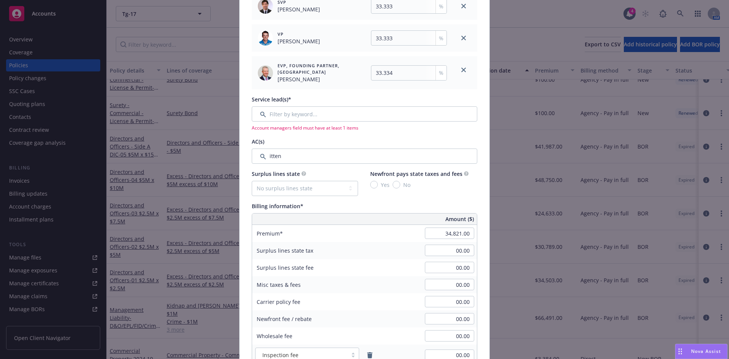
scroll to position [313, 0]
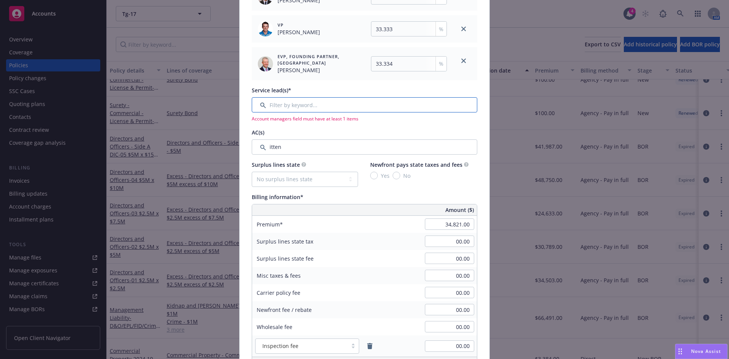
click at [289, 106] on input "Filter by keyword..." at bounding box center [365, 104] width 226 height 15
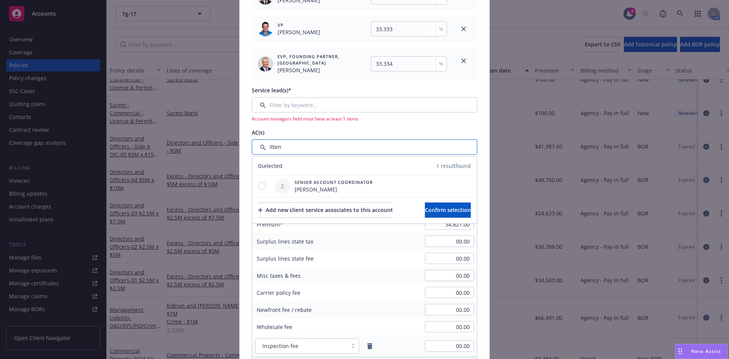
click at [277, 150] on input "Filter by keyword..." at bounding box center [365, 146] width 226 height 15
click at [260, 184] on input "checkbox" at bounding box center [262, 186] width 8 height 8
checkbox input "true"
click at [435, 211] on span "Confirm selection" at bounding box center [448, 209] width 46 height 7
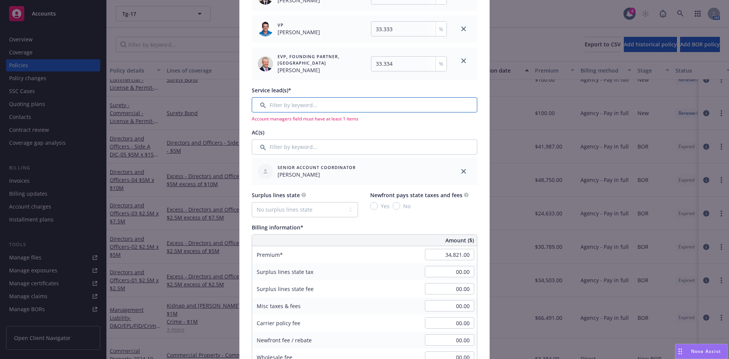
click at [278, 100] on input "Filter by keyword..." at bounding box center [365, 104] width 226 height 15
click at [312, 121] on span "Account managers field must have at least 1 items" at bounding box center [365, 118] width 226 height 6
click at [291, 105] on input "Filter by keyword..." at bounding box center [365, 104] width 226 height 15
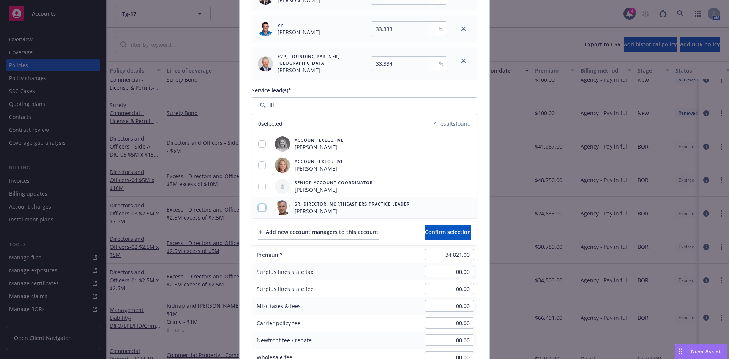
click at [260, 210] on input "checkbox" at bounding box center [262, 208] width 8 height 8
click at [440, 229] on span "Confirm selection" at bounding box center [448, 231] width 46 height 7
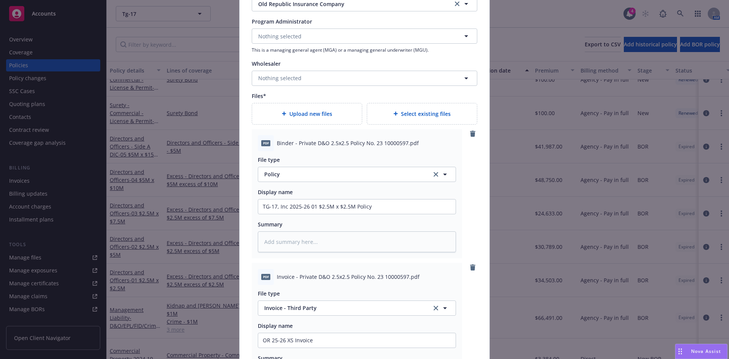
scroll to position [1087, 0]
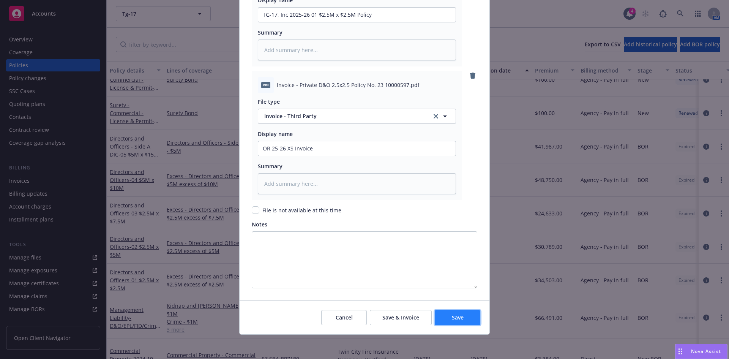
click at [452, 310] on button "Save" at bounding box center [458, 317] width 46 height 15
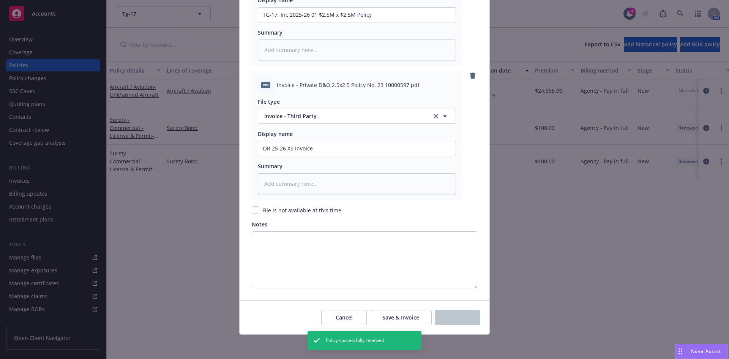
scroll to position [91, 0]
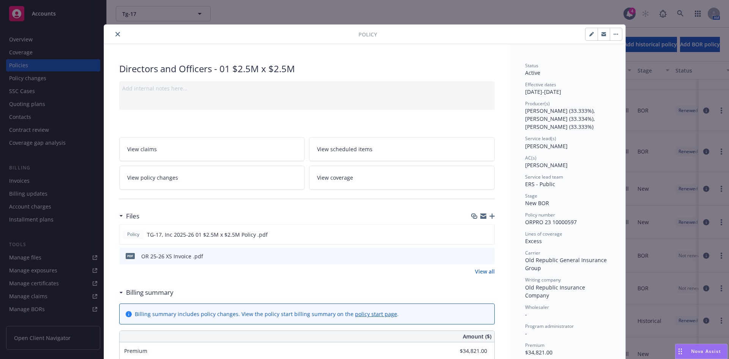
click at [113, 33] on button "close" at bounding box center [117, 34] width 9 height 9
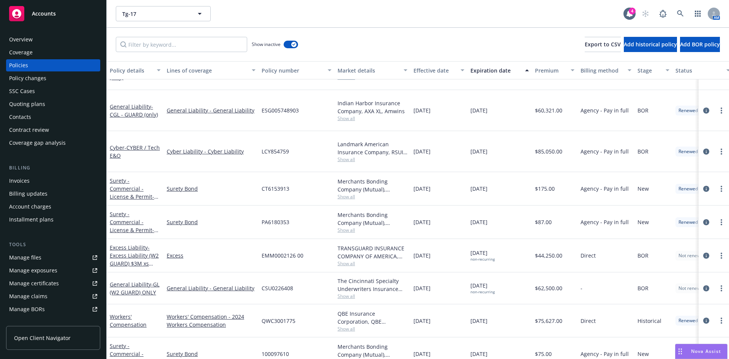
click at [34, 260] on div "Manage files" at bounding box center [25, 258] width 32 height 12
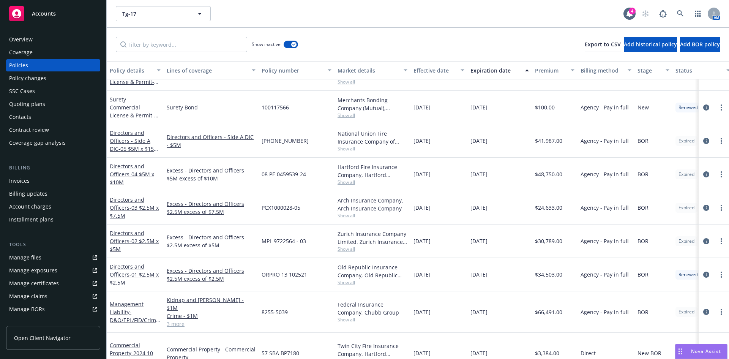
scroll to position [408, 0]
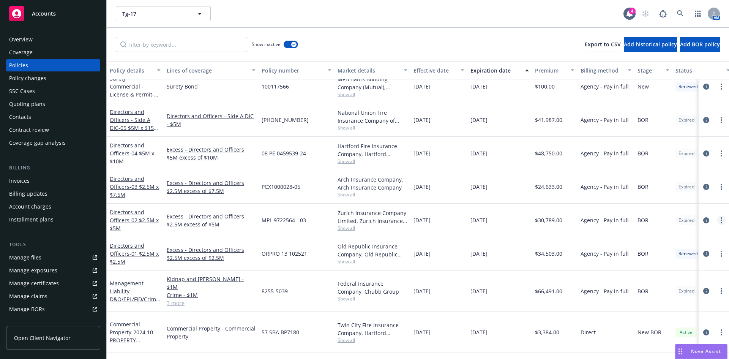
click at [721, 220] on circle "more" at bounding box center [722, 221] width 2 height 2
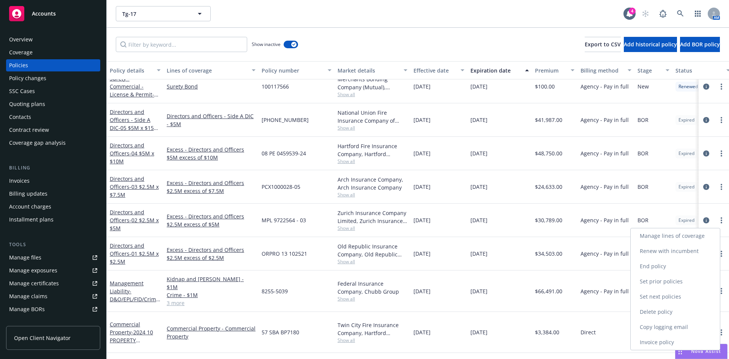
click at [683, 254] on link "Renew with incumbent" at bounding box center [675, 251] width 89 height 15
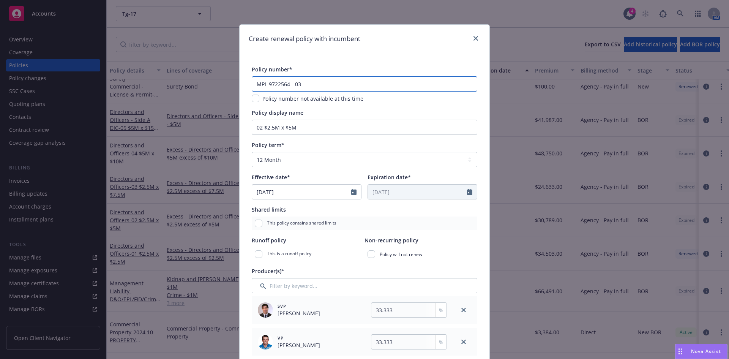
click at [293, 83] on input "MPL 9722564 - 03" at bounding box center [365, 83] width 226 height 15
click at [300, 83] on input "MPL 9722564 - 03" at bounding box center [365, 83] width 226 height 15
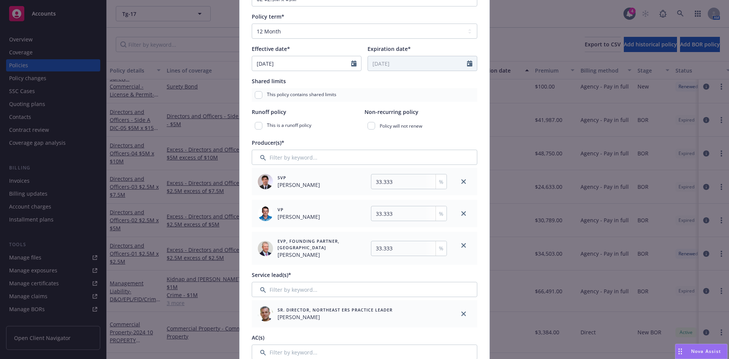
scroll to position [180, 0]
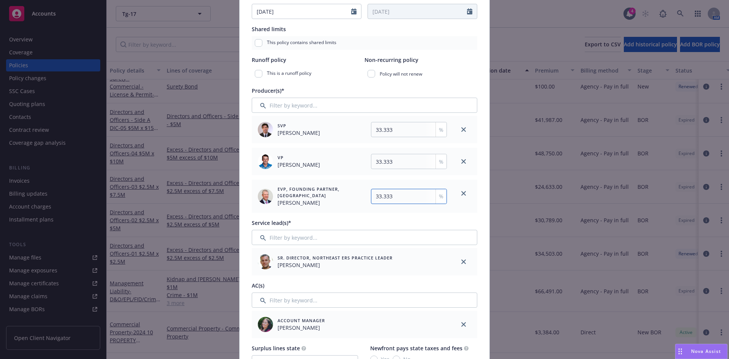
click at [393, 197] on input "33.333" at bounding box center [409, 196] width 76 height 15
drag, startPoint x: 723, startPoint y: 146, endPoint x: 726, endPoint y: 151, distance: 6.1
click at [726, 155] on div "Create renewal policy with incumbent Policy number* MPL 9722564 - 04 Policy num…" at bounding box center [364, 179] width 729 height 359
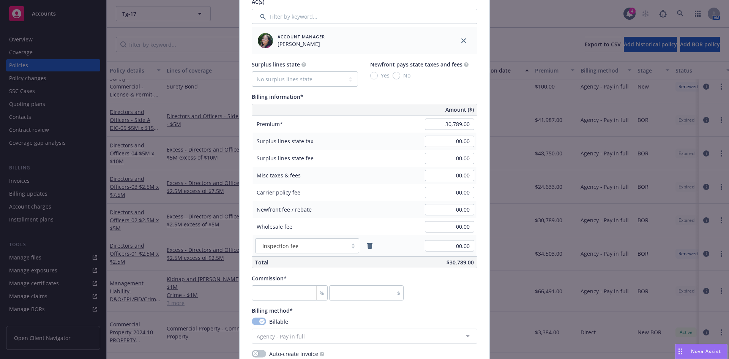
scroll to position [515, 0]
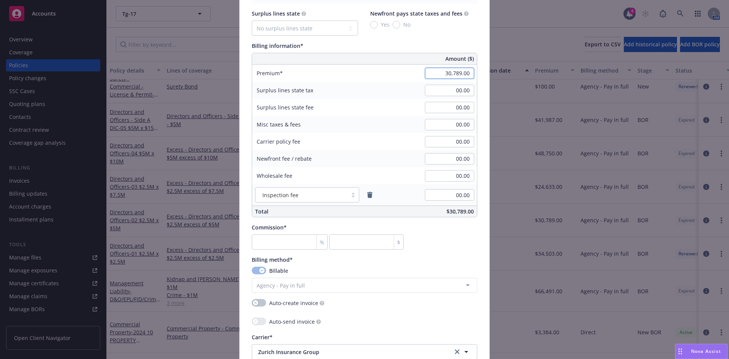
click at [458, 78] on input "30,789.00" at bounding box center [449, 73] width 49 height 11
click at [269, 240] on input "number" at bounding box center [290, 241] width 76 height 15
click at [433, 105] on input "00.00" at bounding box center [449, 107] width 49 height 11
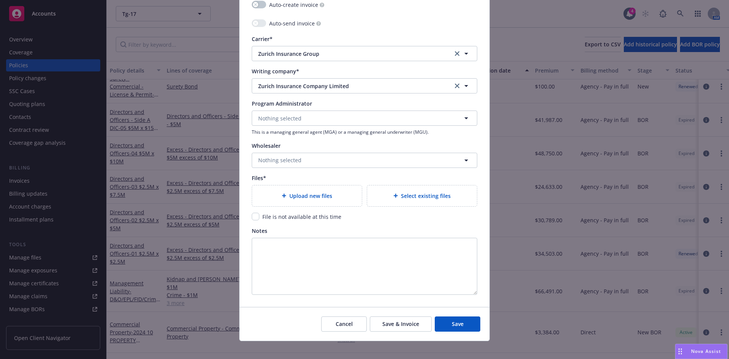
scroll to position [820, 0]
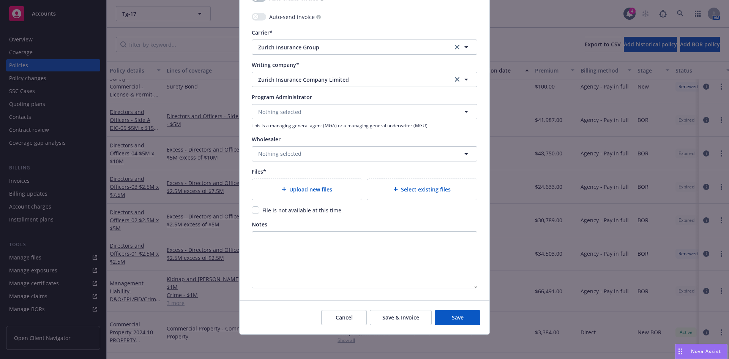
click at [291, 192] on span "Upload new files" at bounding box center [311, 189] width 43 height 8
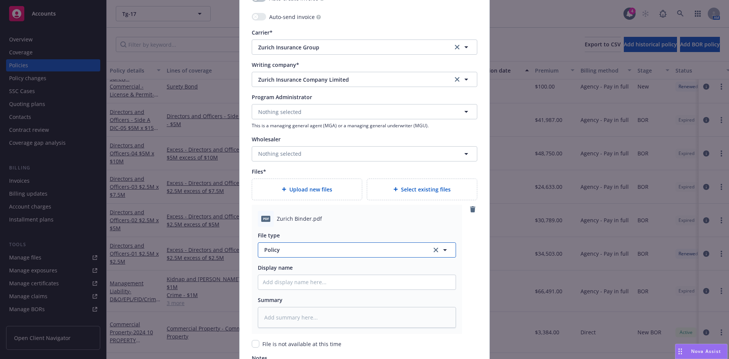
click at [274, 253] on span "Policy" at bounding box center [343, 250] width 159 height 8
click at [291, 213] on div "Binder" at bounding box center [357, 208] width 188 height 11
click at [293, 279] on input "Policy display name" at bounding box center [357, 282] width 198 height 14
paste input "MPL 9722564 - 04"
drag, startPoint x: 310, startPoint y: 282, endPoint x: 239, endPoint y: 284, distance: 71.5
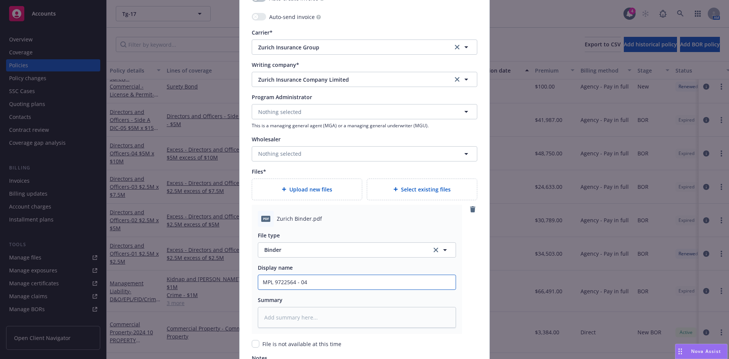
click at [274, 280] on input "Policy display name" at bounding box center [357, 282] width 198 height 14
paste input "TG-17, Inc"
click at [313, 187] on span "Upload new files" at bounding box center [311, 189] width 43 height 8
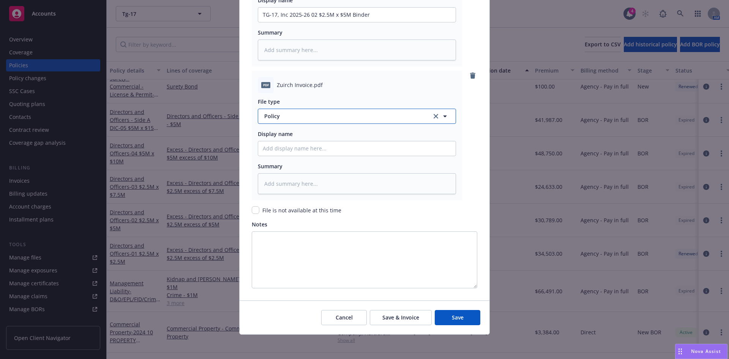
click at [271, 115] on span "Policy" at bounding box center [343, 116] width 159 height 8
click at [305, 158] on span "Invoice - Third Party" at bounding box center [292, 157] width 52 height 8
drag, startPoint x: 278, startPoint y: 135, endPoint x: 278, endPoint y: 149, distance: 13.7
click at [278, 136] on span "Display name" at bounding box center [275, 133] width 35 height 7
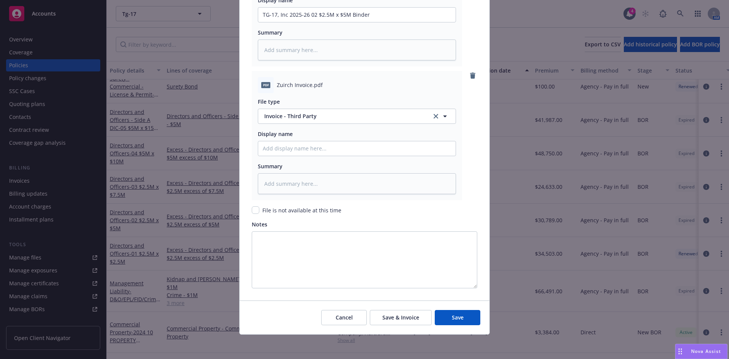
scroll to position [0, 0]
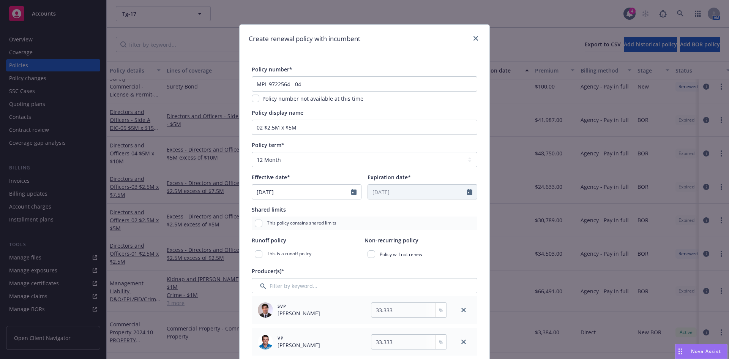
click at [277, 150] on div "Policy term* Select policy term 12 Month 6 Month 4 Month 3 Month 2 Month 1 Mont…" at bounding box center [365, 154] width 226 height 26
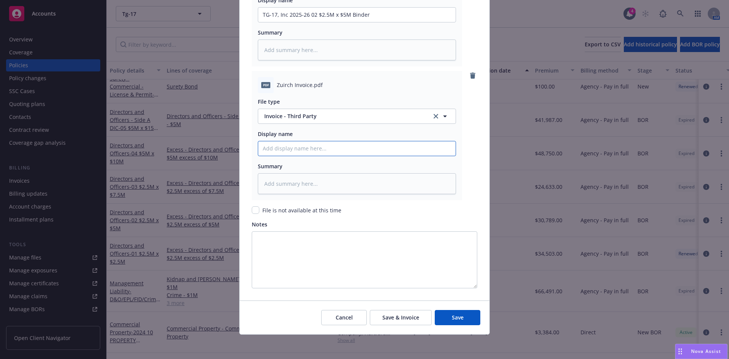
click at [296, 22] on input "Policy display name" at bounding box center [357, 15] width 198 height 14
click at [452, 316] on span "Save" at bounding box center [458, 317] width 12 height 7
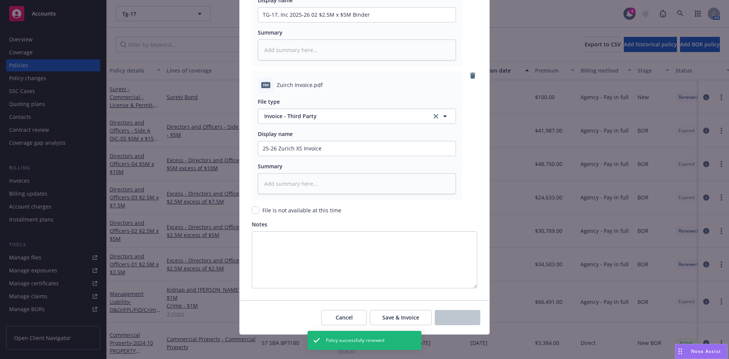
scroll to position [374, 0]
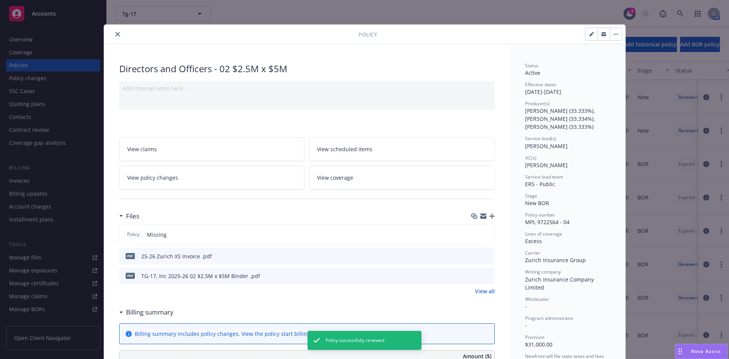
scroll to position [472, 0]
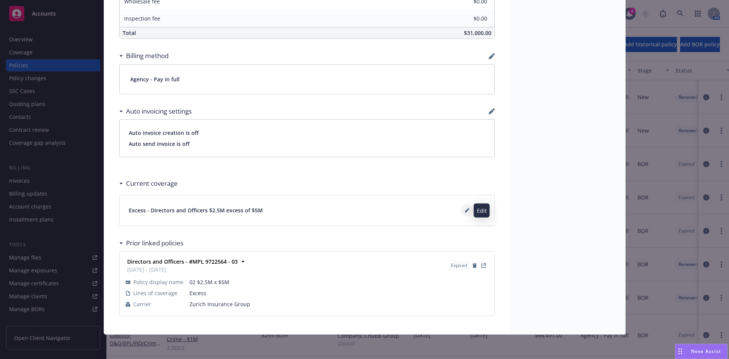
click at [462, 211] on button at bounding box center [467, 210] width 12 height 12
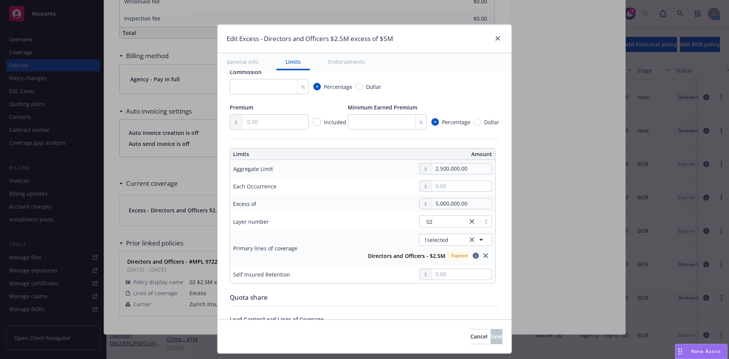
scroll to position [152, 0]
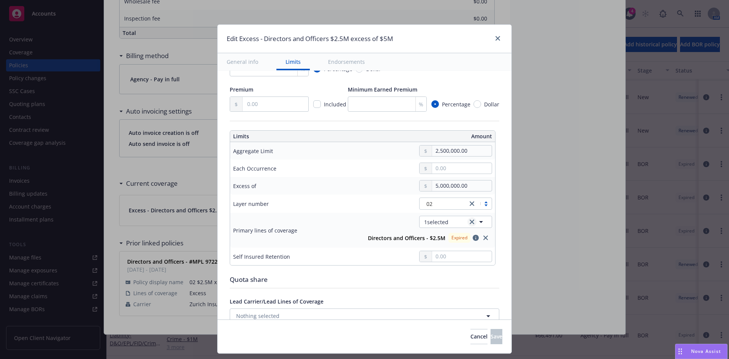
click at [470, 221] on icon "clear selection" at bounding box center [472, 222] width 5 height 5
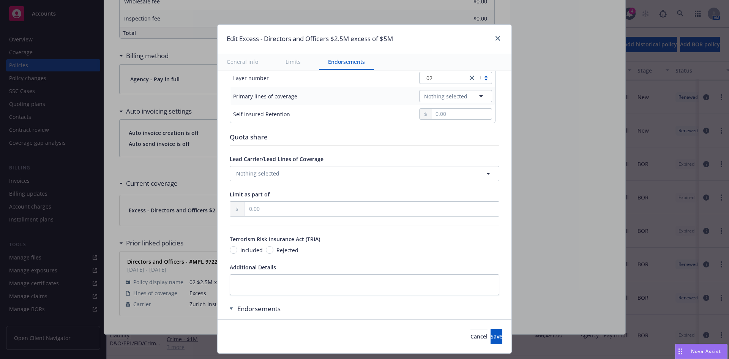
scroll to position [351, 0]
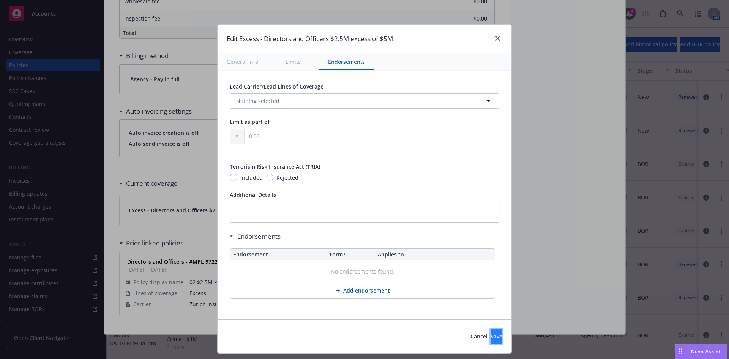
click at [491, 340] on span "Save" at bounding box center [497, 336] width 12 height 7
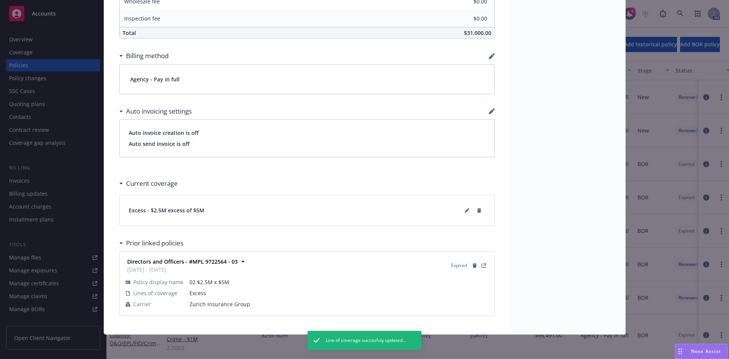
scroll to position [0, 0]
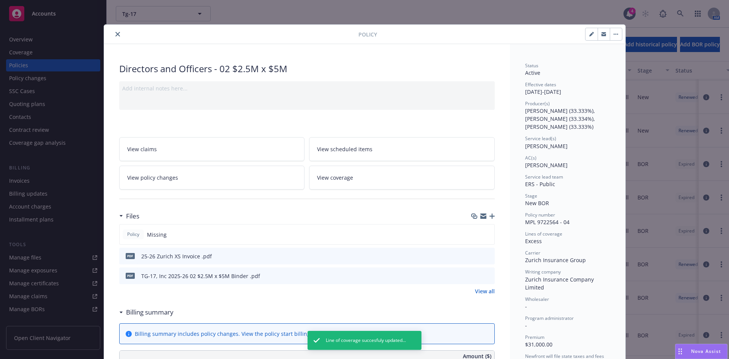
click at [115, 35] on icon "close" at bounding box center [117, 34] width 5 height 5
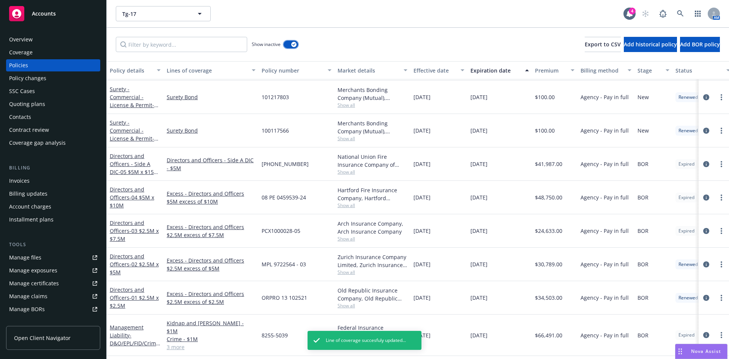
click at [295, 46] on div "button" at bounding box center [293, 44] width 5 height 5
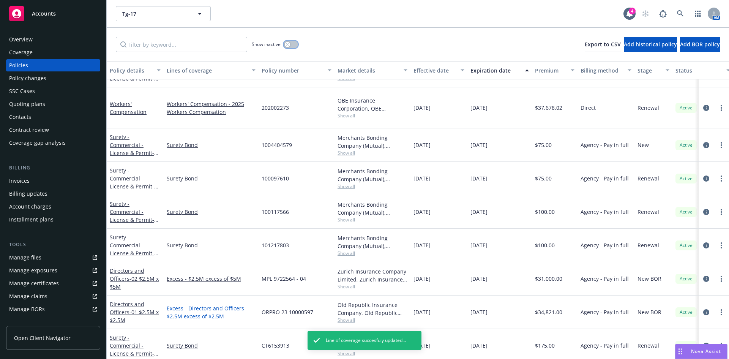
scroll to position [182, 0]
click at [123, 305] on link "Directors and Officers - 01 $2.5M x $2.5M" at bounding box center [134, 310] width 49 height 23
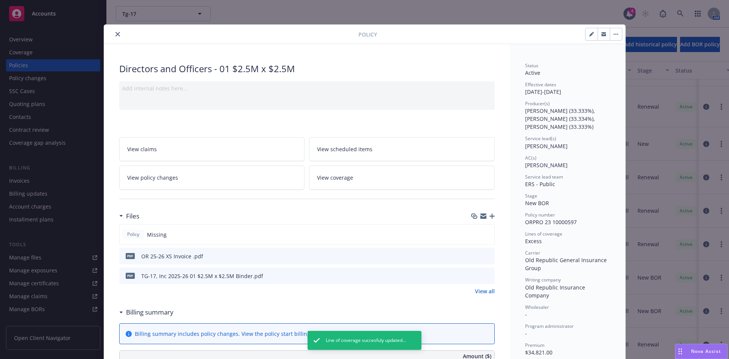
scroll to position [472, 0]
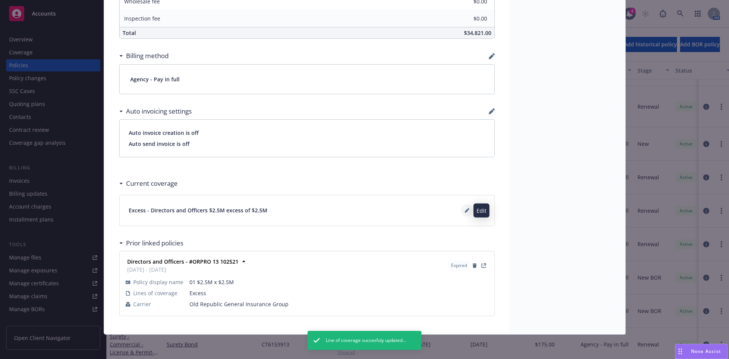
click at [461, 209] on button at bounding box center [467, 210] width 12 height 12
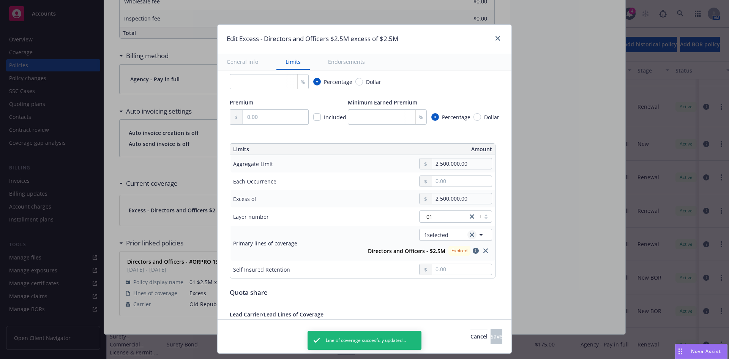
scroll to position [141, 0]
click at [470, 233] on icon "clear selection" at bounding box center [472, 233] width 5 height 5
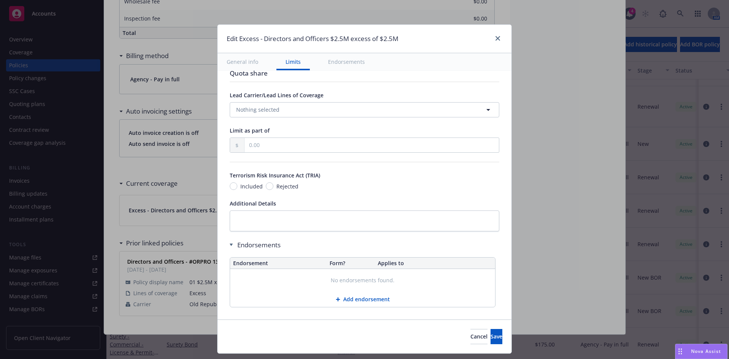
scroll to position [351, 0]
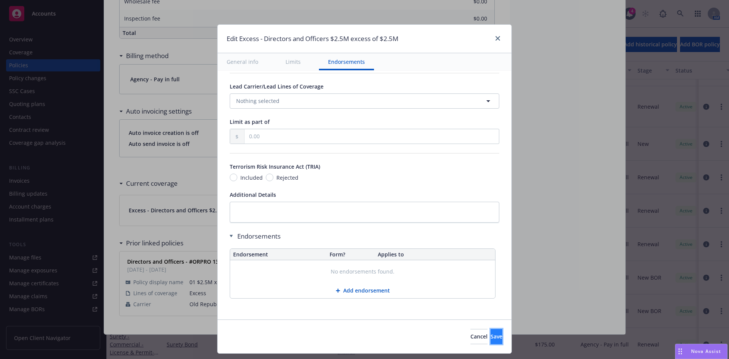
click at [491, 337] on span "Save" at bounding box center [497, 336] width 12 height 7
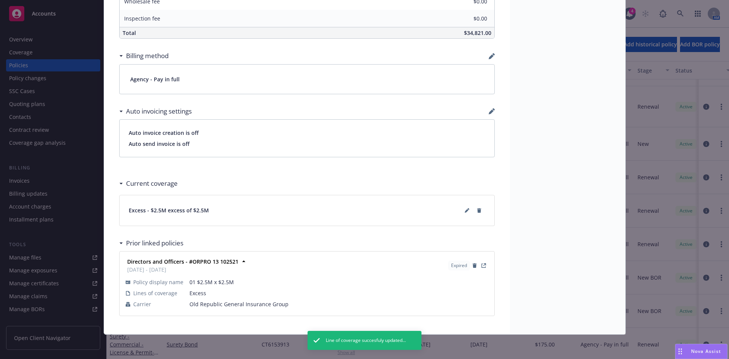
scroll to position [0, 0]
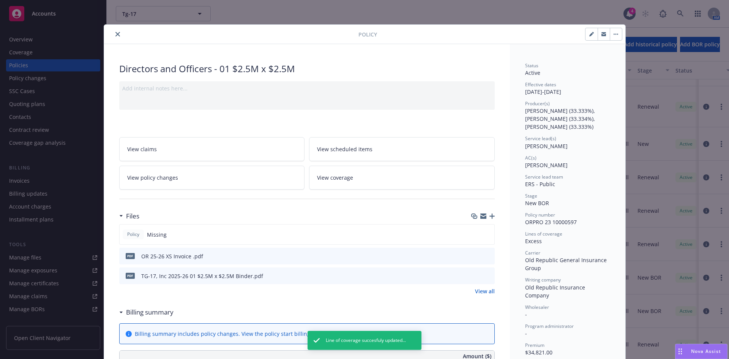
click at [113, 35] on button "close" at bounding box center [117, 34] width 9 height 9
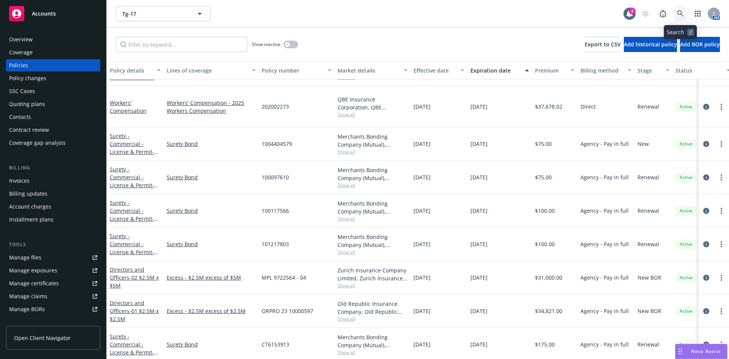
click at [680, 9] on link at bounding box center [680, 13] width 15 height 15
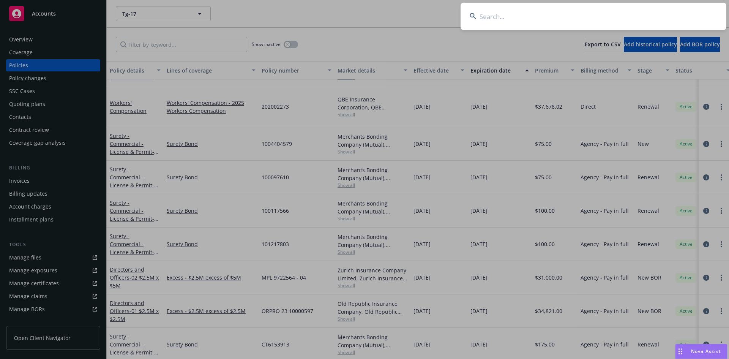
click at [486, 13] on input at bounding box center [594, 16] width 266 height 27
paste input "Beeble A"
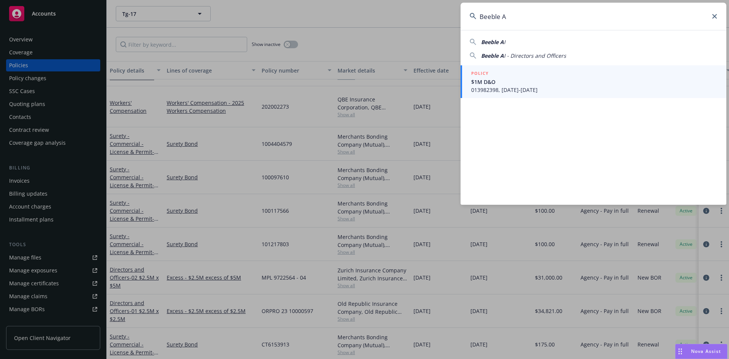
click at [495, 43] on span "Beeble A" at bounding box center [492, 41] width 23 height 7
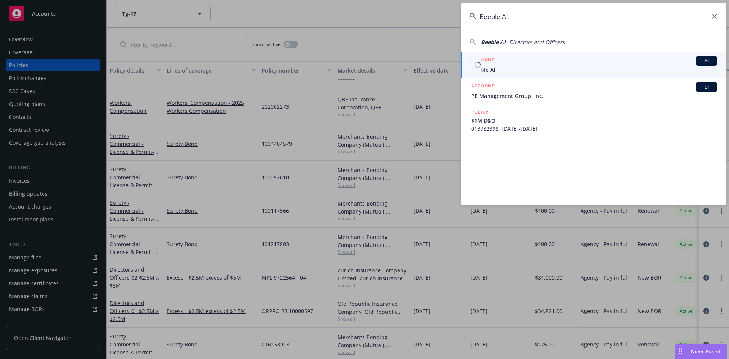
click at [494, 65] on div "ACCOUNT BI" at bounding box center [594, 61] width 246 height 10
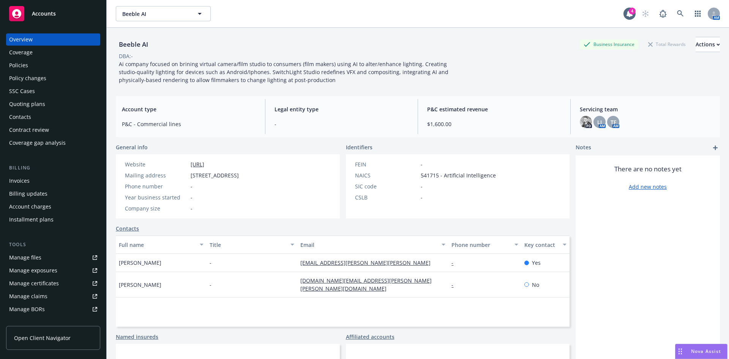
click at [79, 260] on link "Manage files" at bounding box center [53, 258] width 94 height 12
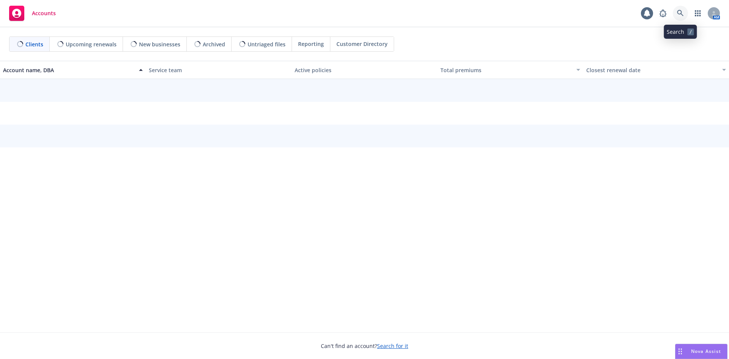
click at [681, 11] on icon at bounding box center [680, 13] width 7 height 7
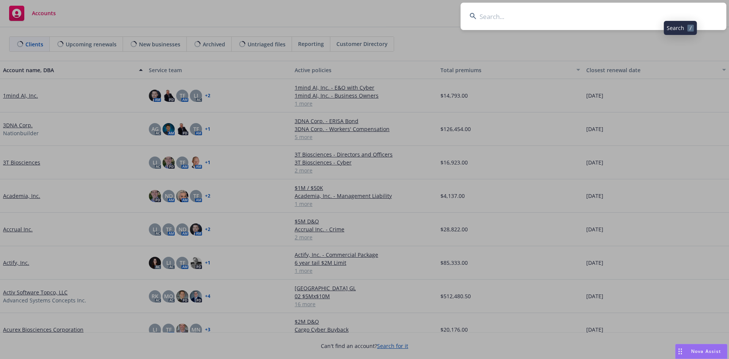
click at [629, 14] on input at bounding box center [594, 16] width 266 height 27
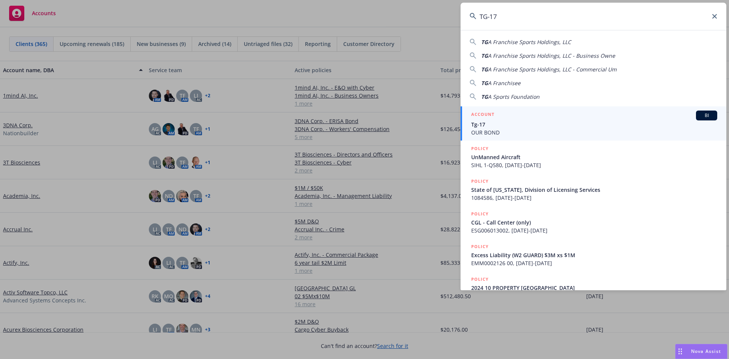
type input "TG-17"
click at [538, 122] on span "Tg-17" at bounding box center [594, 124] width 246 height 8
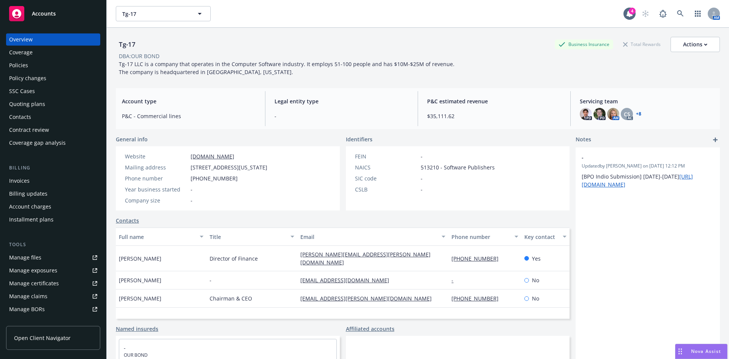
click at [19, 66] on div "Policies" at bounding box center [18, 65] width 19 height 12
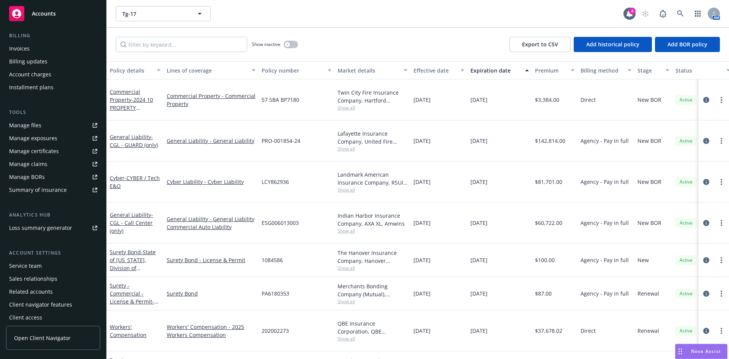
scroll to position [136, 0]
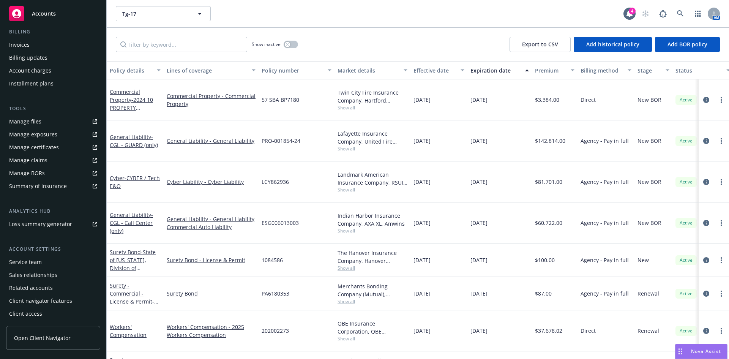
click at [31, 258] on div "Service team" at bounding box center [25, 262] width 33 height 12
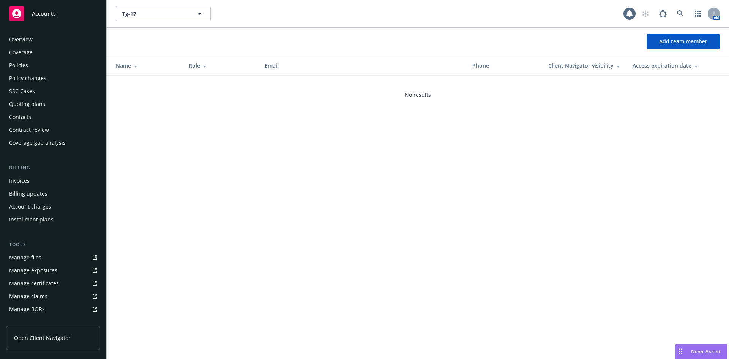
scroll to position [136, 0]
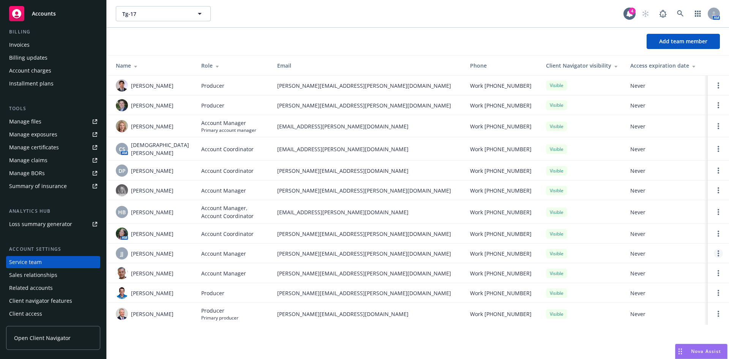
click at [718, 250] on link "Open options" at bounding box center [718, 253] width 9 height 9
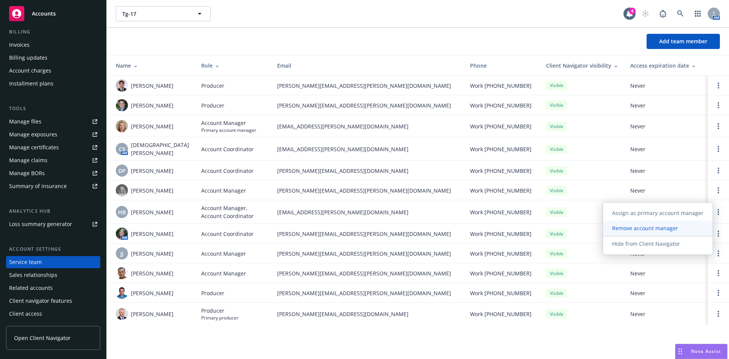
click at [662, 229] on span "Remove account manager" at bounding box center [645, 228] width 84 height 7
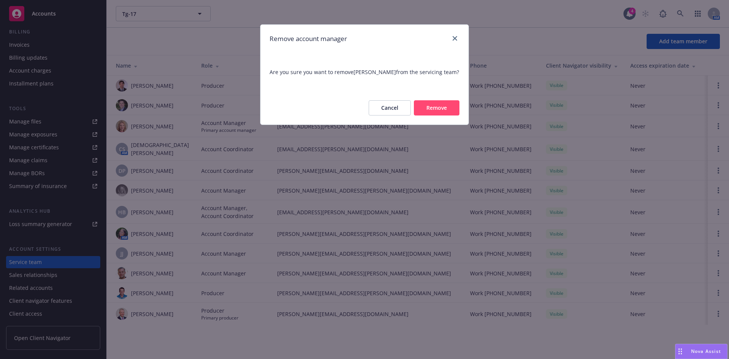
click at [445, 108] on button "Remove" at bounding box center [437, 107] width 46 height 15
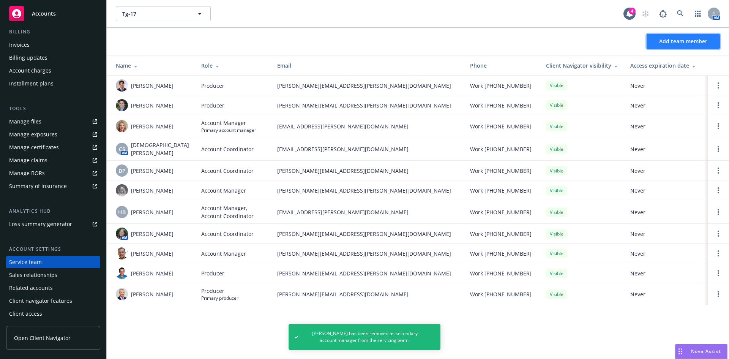
click at [691, 38] on span "Add team member" at bounding box center [684, 41] width 48 height 7
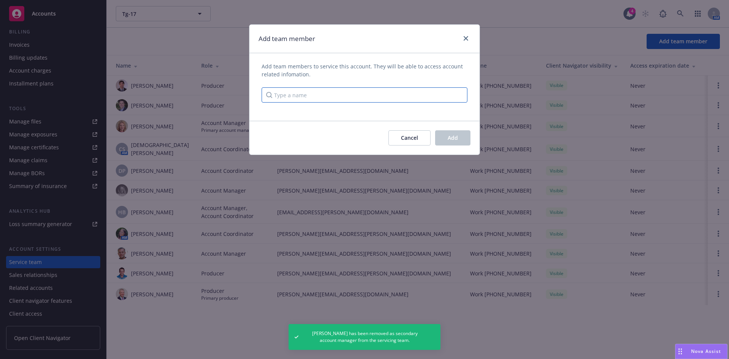
click at [374, 95] on input "Type a name" at bounding box center [365, 94] width 206 height 15
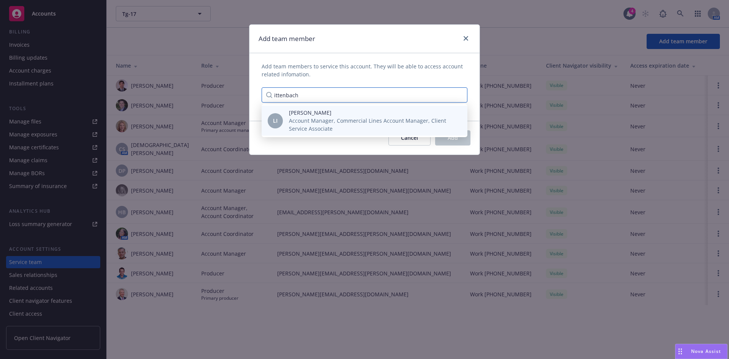
type input "ittenbach"
click at [364, 117] on span "Account Manager, Commercial Lines Account Manager, Client Service Associate" at bounding box center [372, 125] width 166 height 16
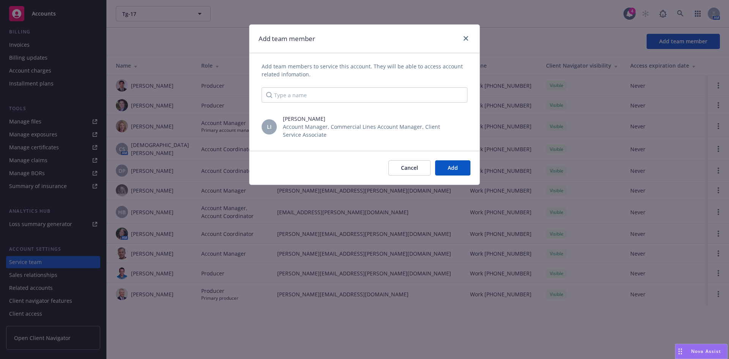
click at [396, 144] on div "Add team members to service this account. They will be able to access account r…" at bounding box center [365, 102] width 230 height 98
click at [446, 142] on div "LI Lea Ittenbach Account Manager, Commercial Lines Account Manager, Client Serv…" at bounding box center [365, 127] width 230 height 30
click at [457, 170] on span "Add" at bounding box center [453, 167] width 10 height 7
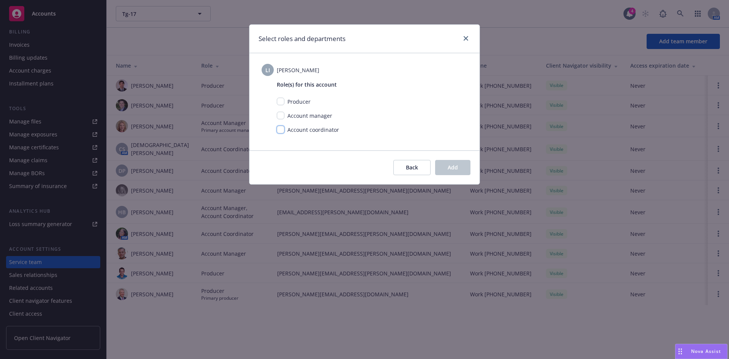
drag, startPoint x: 280, startPoint y: 129, endPoint x: 289, endPoint y: 131, distance: 9.0
click at [280, 129] on input "checkbox" at bounding box center [281, 130] width 8 height 8
checkbox input "true"
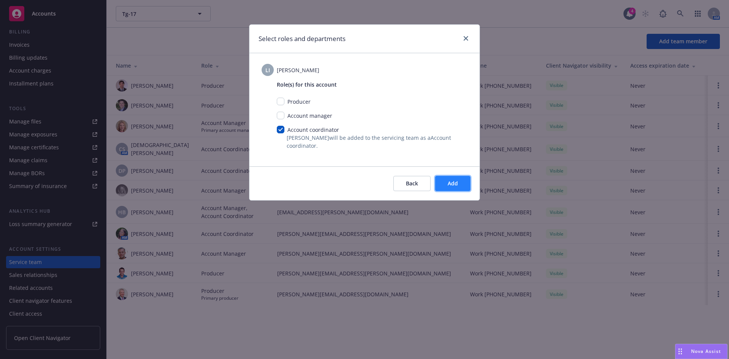
click at [447, 184] on button "Add" at bounding box center [452, 183] width 35 height 15
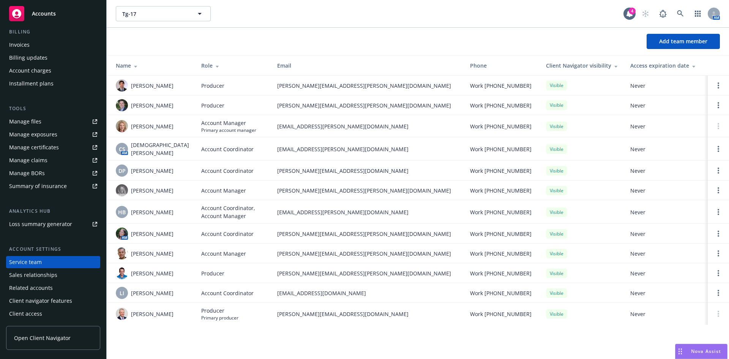
drag, startPoint x: 174, startPoint y: 231, endPoint x: 130, endPoint y: 232, distance: 44.8
click at [130, 232] on div "AM Ilana Shackelford" at bounding box center [152, 234] width 73 height 12
copy span "Ilana Shackelford"
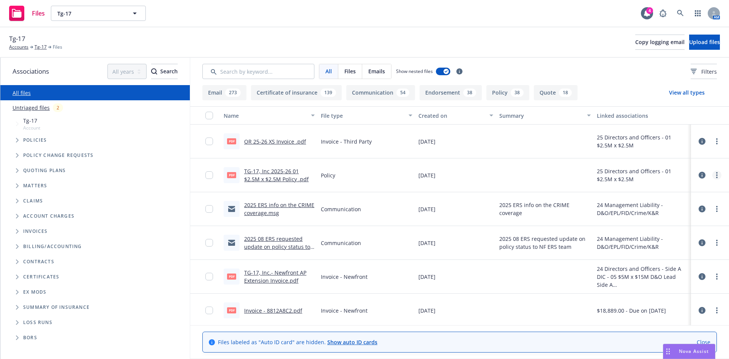
click at [713, 176] on link "more" at bounding box center [717, 175] width 9 height 9
click at [664, 225] on link "Edit" at bounding box center [678, 221] width 76 height 15
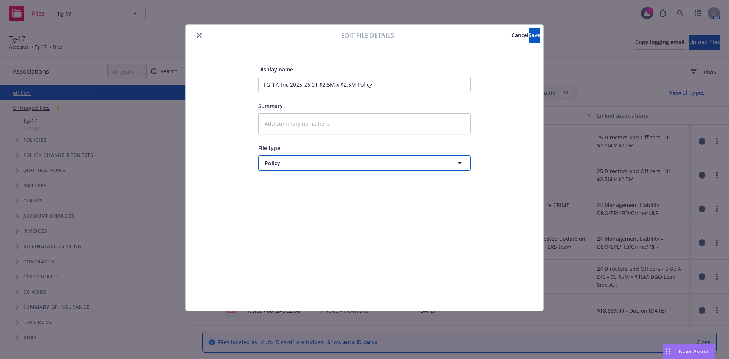
click at [322, 166] on span "Policy" at bounding box center [351, 163] width 172 height 8
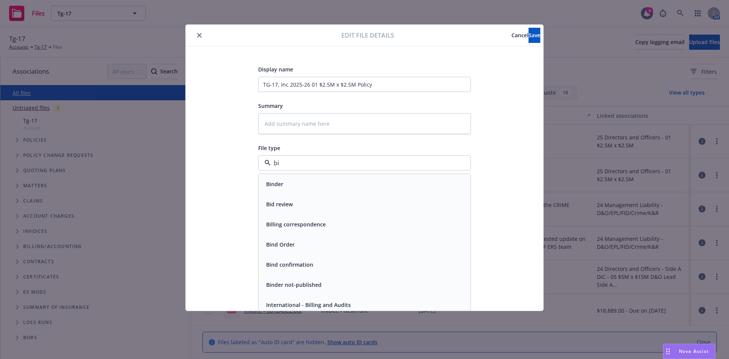
type input "bin"
click at [304, 182] on div "Binder" at bounding box center [364, 184] width 203 height 11
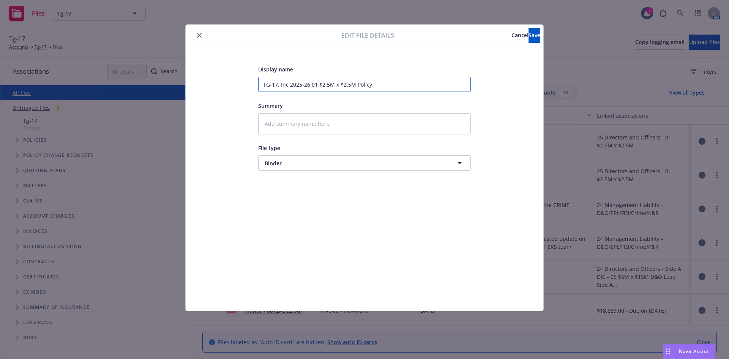
click at [371, 84] on input "TG-17, Inc 2025-26 01 $2.5M x $2.5M Policy" at bounding box center [364, 84] width 213 height 15
type textarea "x"
type input "TG-17, Inc 2025-26 01 $2.5M x $2.5M Policy"
type textarea "x"
type input "TG-17, Inc 2025-26 01 $2.5M x $2.5M Polic"
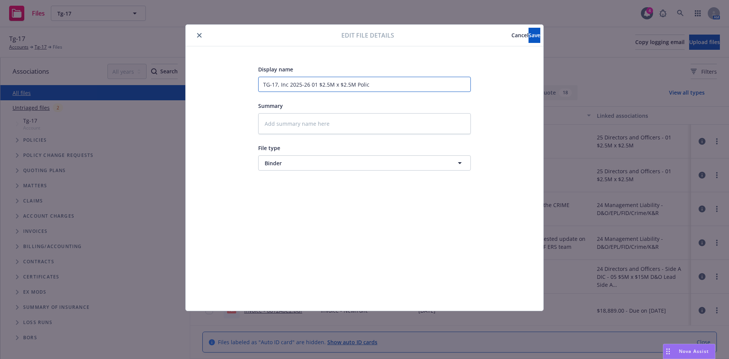
type textarea "x"
type input "TG-17, Inc 2025-26 01 $2.5M x $2.5M Poli"
type textarea "x"
type input "TG-17, Inc 2025-26 01 $2.5M x $2.5M Pol"
type textarea "x"
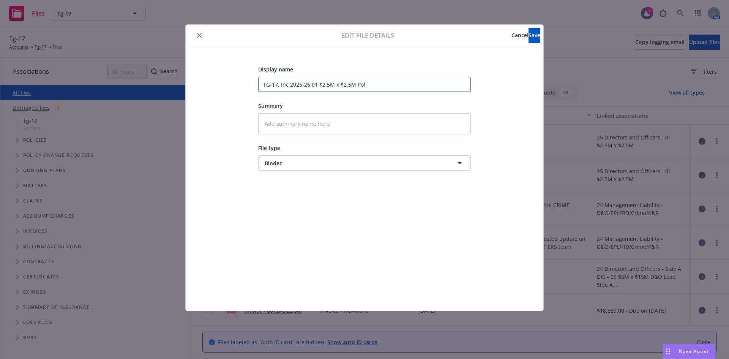
type input "TG-17, Inc 2025-26 01 $2.5M x $2.5M Po"
type textarea "x"
type input "TG-17, Inc 2025-26 01 $2.5M x $2.5M P"
type textarea "x"
type input "TG-17, Inc 2025-26 01 $2.5M x $2.5M"
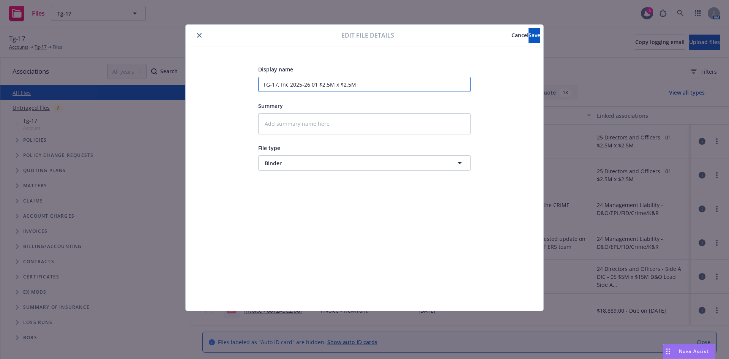
type textarea "x"
type input "TG-17, Inc 2025-26 01 $2.5M x $2.5M B"
type textarea "x"
type input "TG-17, Inc 2025-26 01 $2.5M x $2.5M Bi"
type textarea "x"
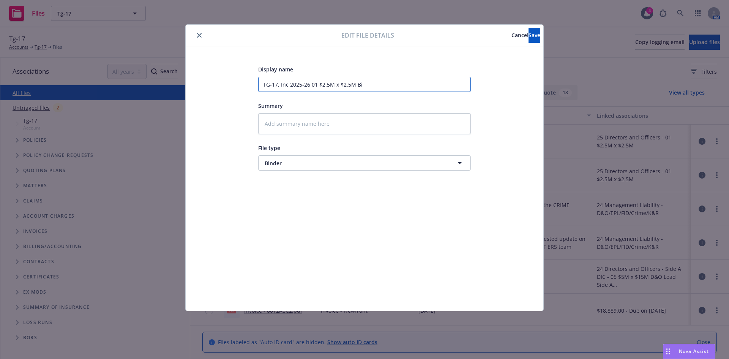
type input "TG-17, Inc 2025-26 01 $2.5M x $2.5M Bin"
type textarea "x"
type input "TG-17, Inc 2025-26 01 $2.5M x $2.5M Bind"
type textarea "x"
type input "TG-17, Inc 2025-26 01 $2.5M x $2.5M Binde"
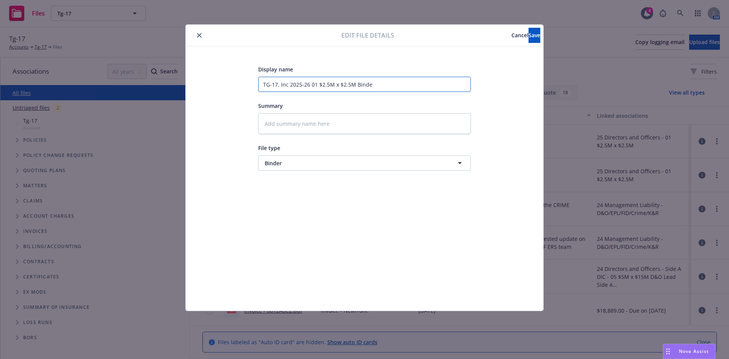
type textarea "x"
type input "TG-17, Inc 2025-26 01 $2.5M x $2.5M Binder"
click at [529, 31] on button "Save" at bounding box center [535, 35] width 12 height 15
type textarea "x"
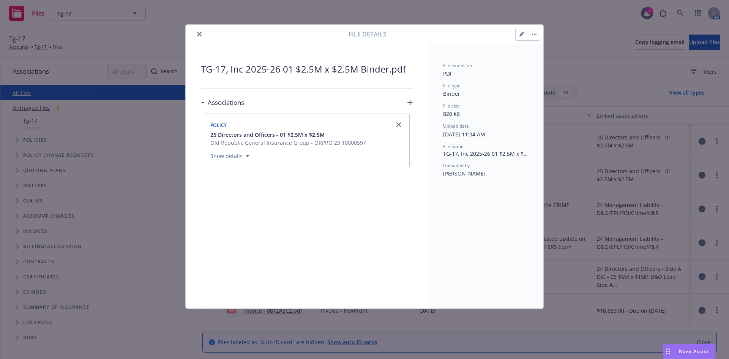
click at [196, 33] on button "close" at bounding box center [199, 34] width 9 height 9
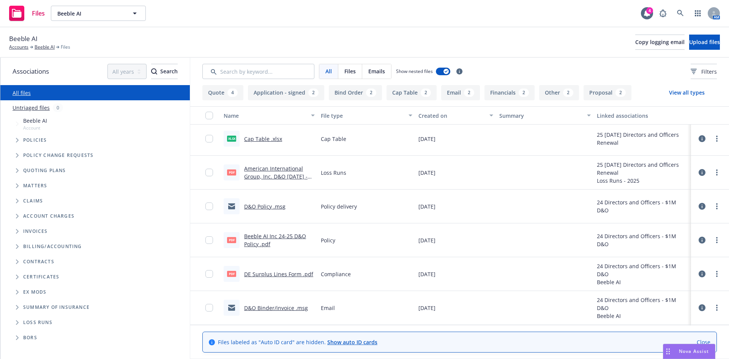
scroll to position [174, 0]
